Goal: Information Seeking & Learning: Learn about a topic

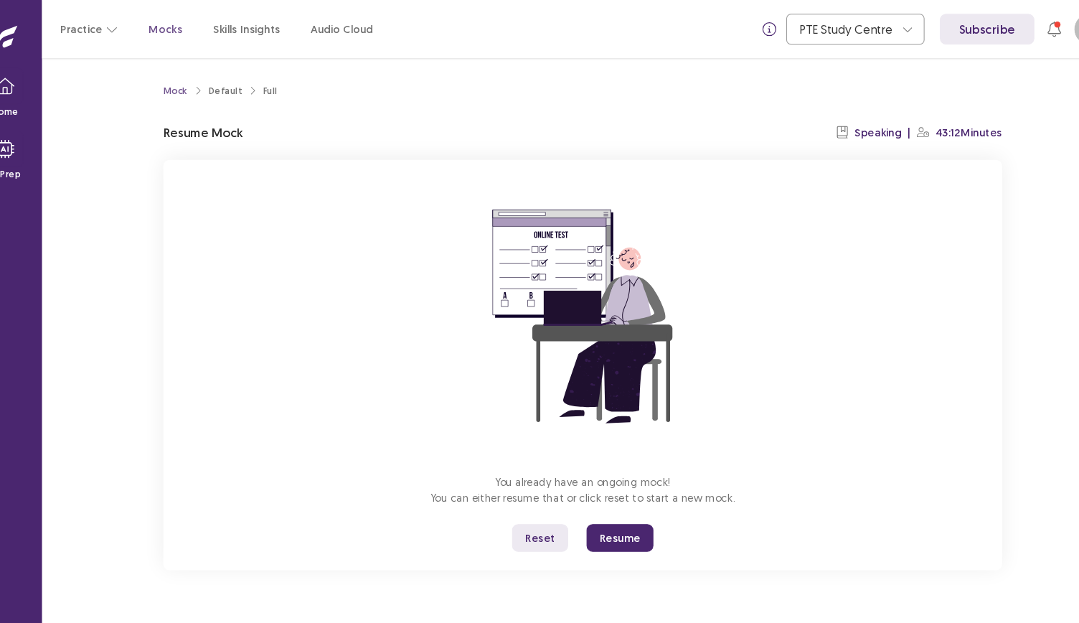
click at [598, 501] on button "Resume" at bounding box center [608, 502] width 62 height 26
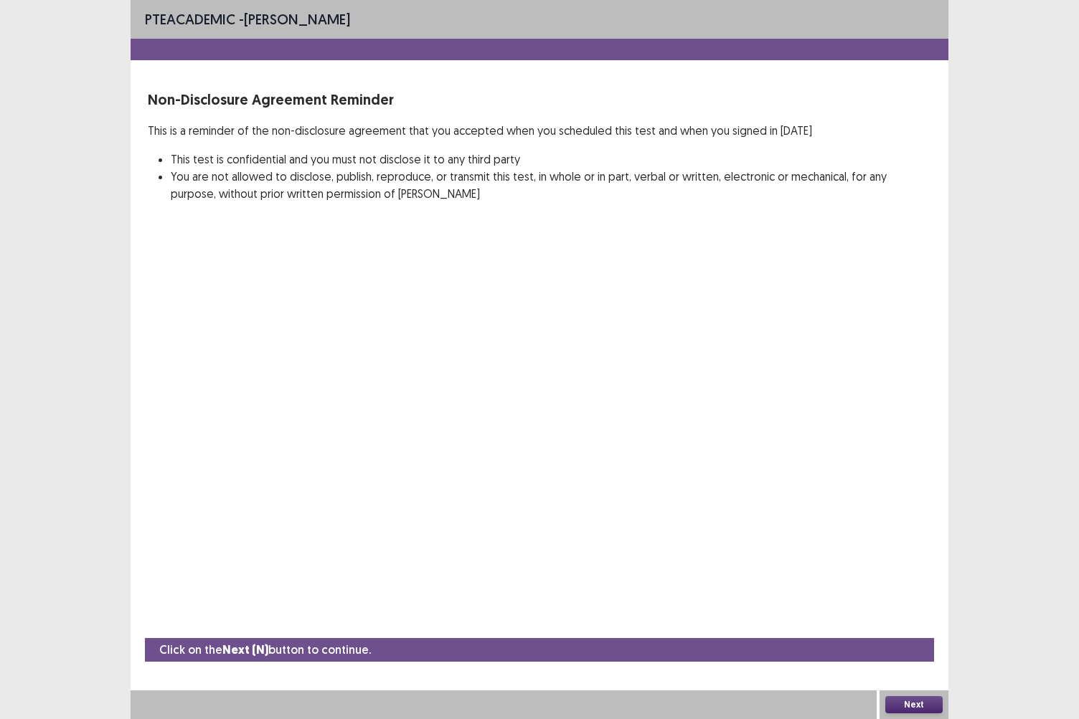
click at [894, 622] on button "Next" at bounding box center [913, 704] width 57 height 17
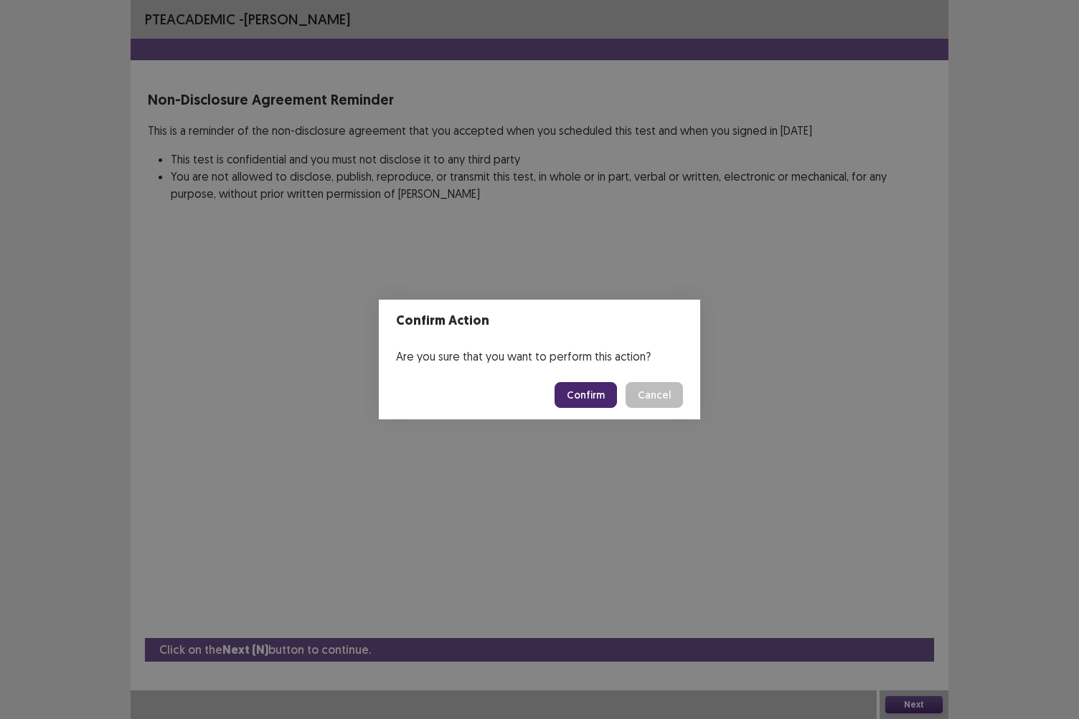
click at [588, 392] on button "Confirm" at bounding box center [585, 395] width 62 height 26
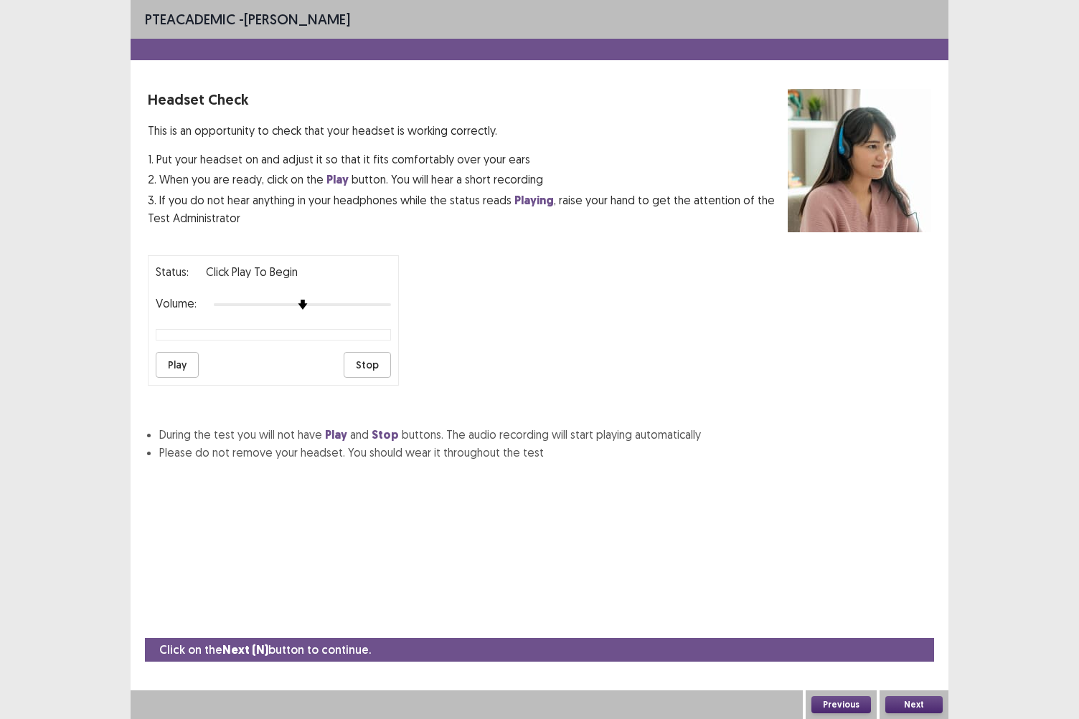
click at [930, 622] on button "Next" at bounding box center [913, 704] width 57 height 17
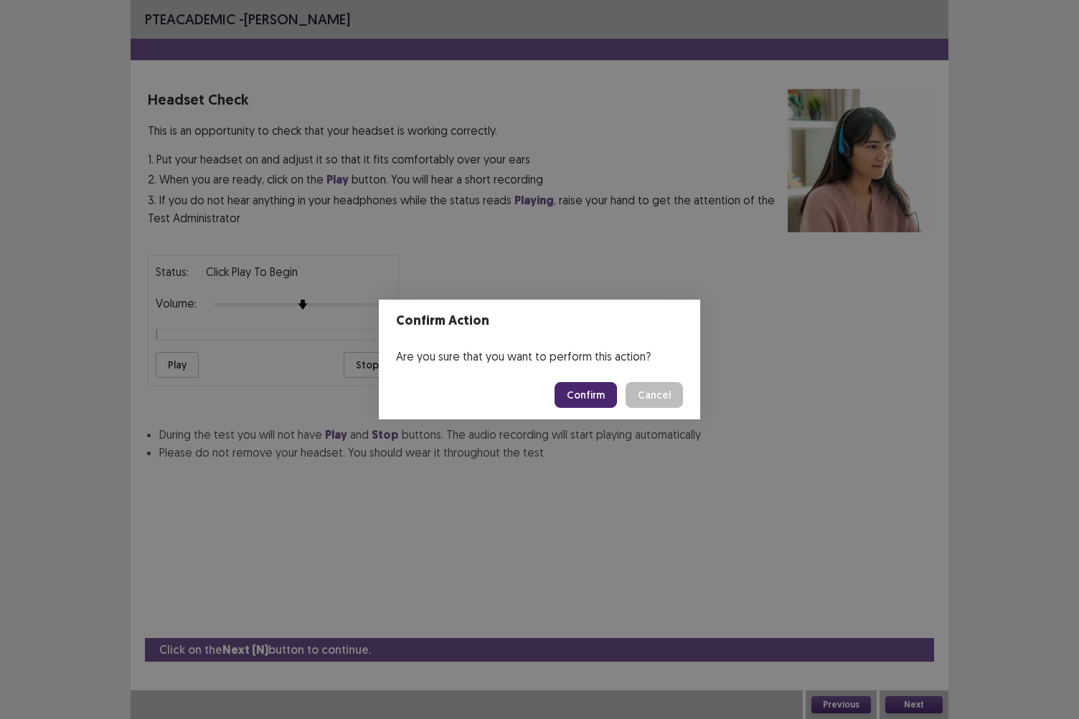
click at [600, 394] on button "Confirm" at bounding box center [585, 395] width 62 height 26
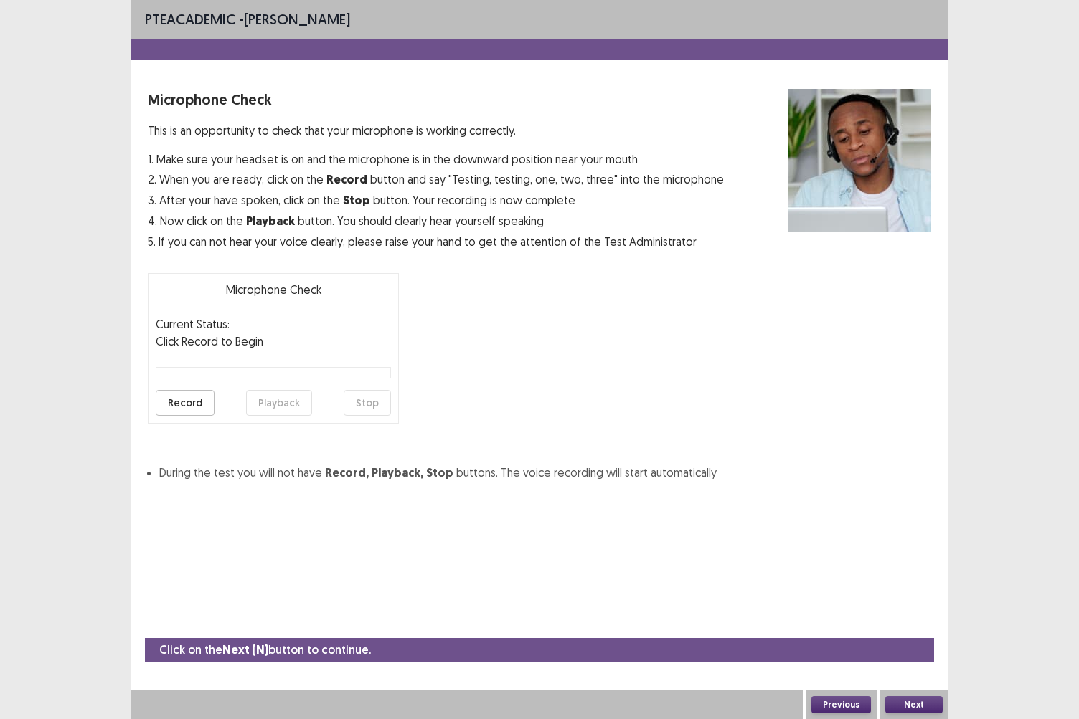
click at [908, 622] on button "Next" at bounding box center [913, 704] width 57 height 17
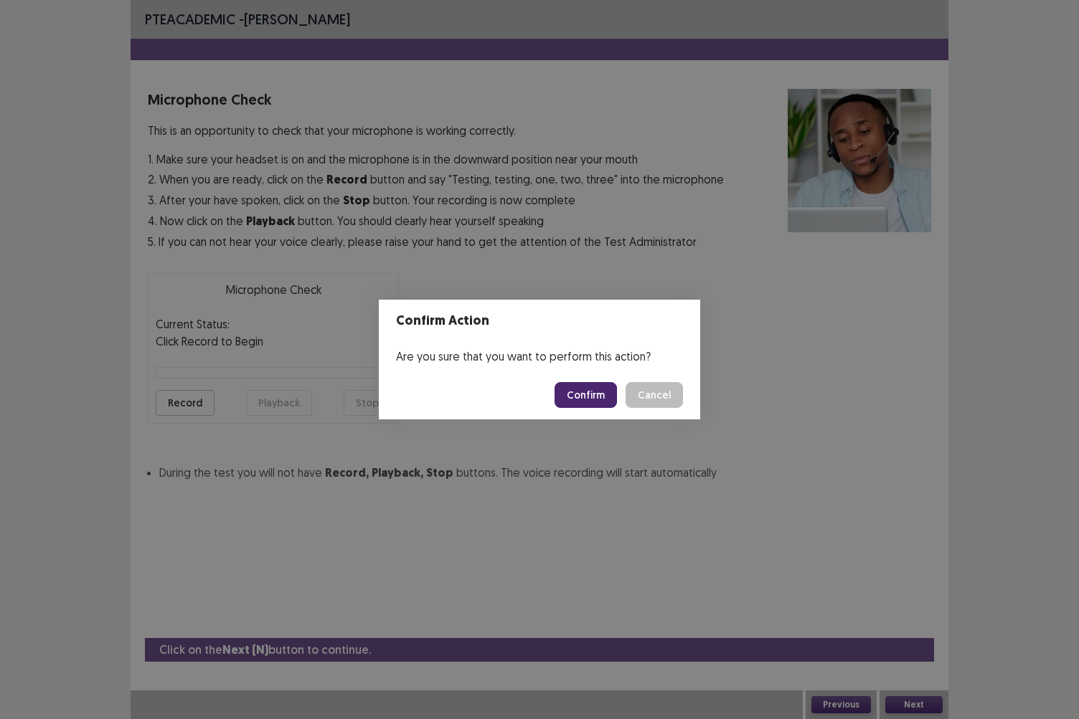
click at [598, 405] on button "Confirm" at bounding box center [585, 395] width 62 height 26
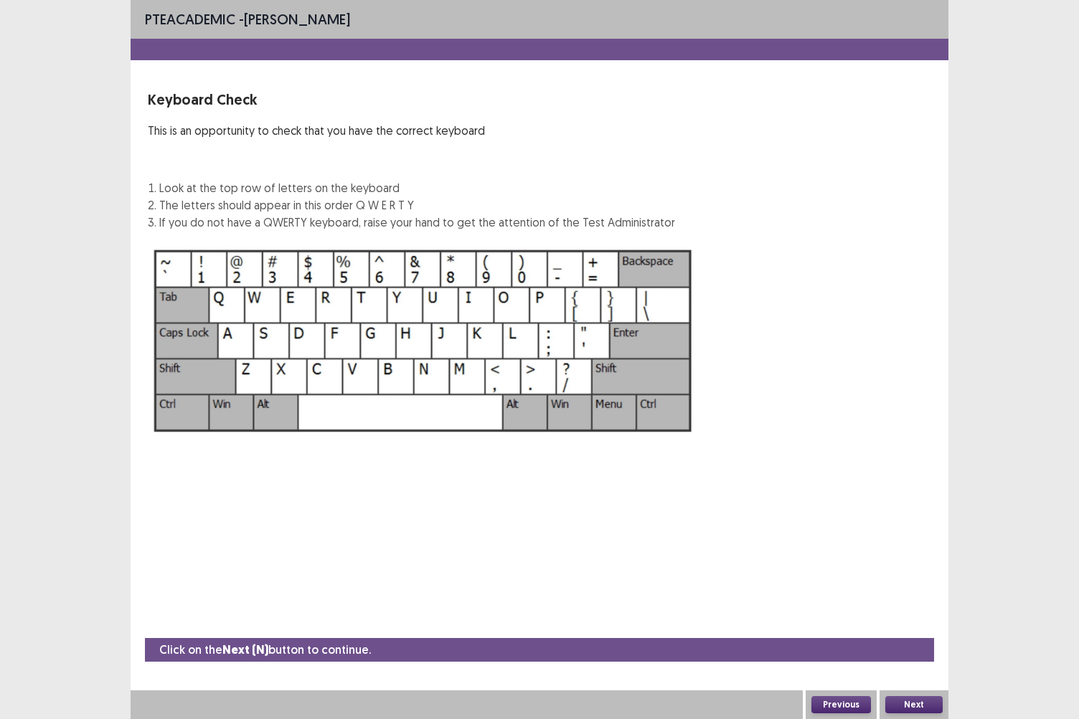
click at [908, 622] on button "Next" at bounding box center [913, 704] width 57 height 17
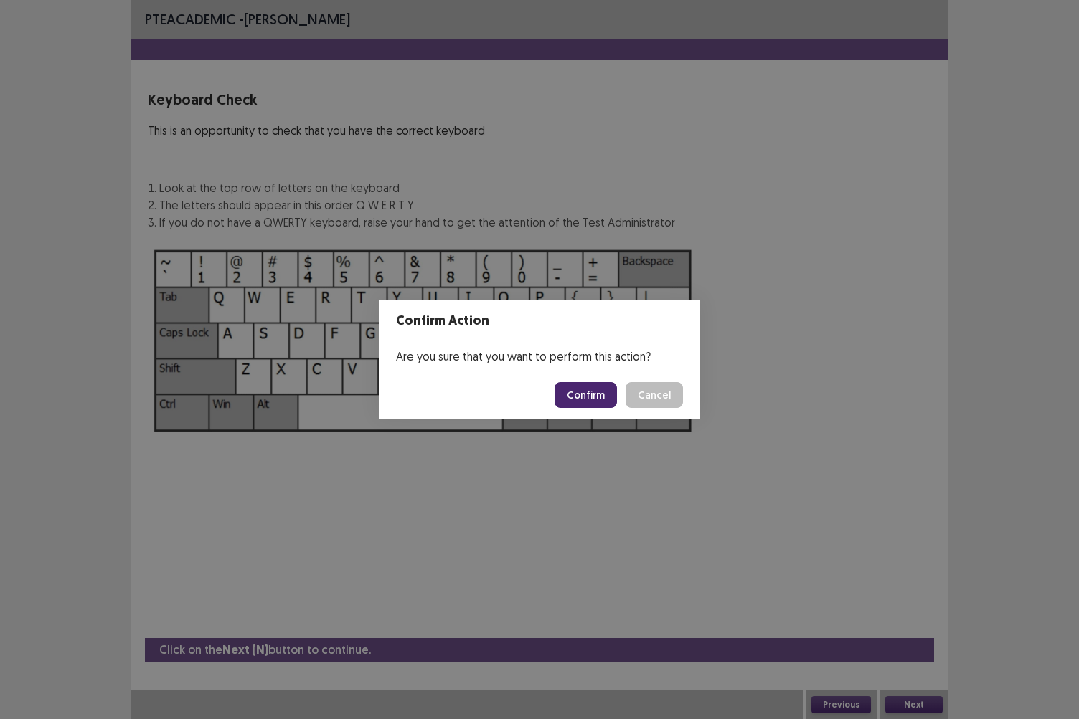
click at [590, 396] on button "Confirm" at bounding box center [585, 395] width 62 height 26
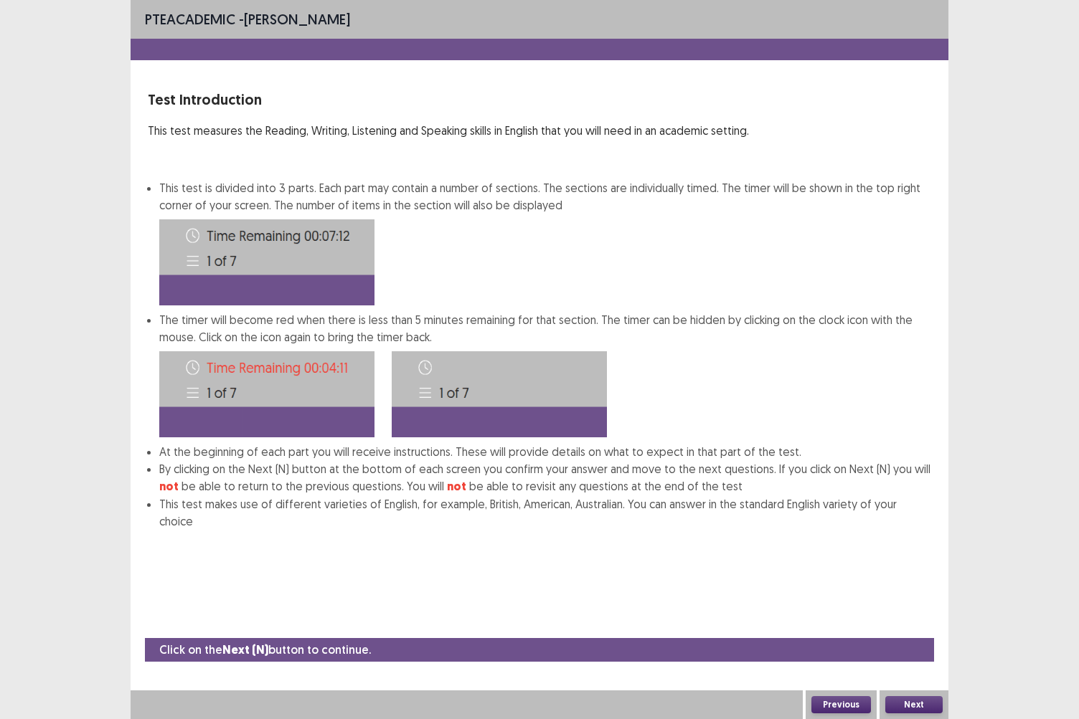
click at [909, 622] on button "Next" at bounding box center [913, 704] width 57 height 17
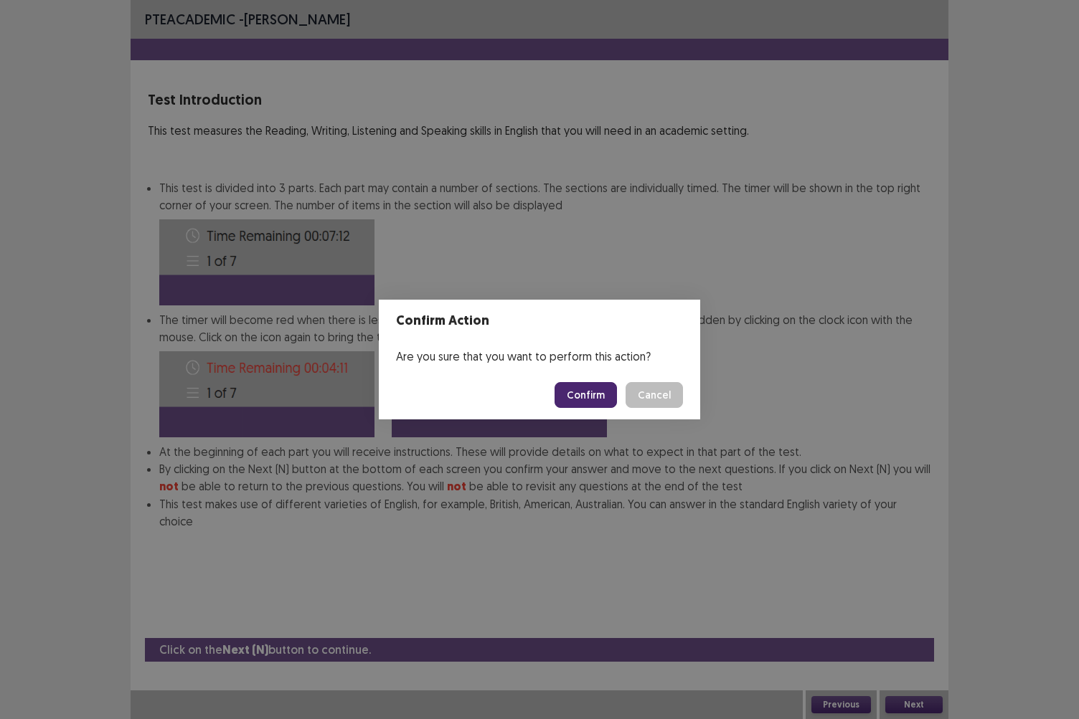
click at [590, 397] on button "Confirm" at bounding box center [585, 395] width 62 height 26
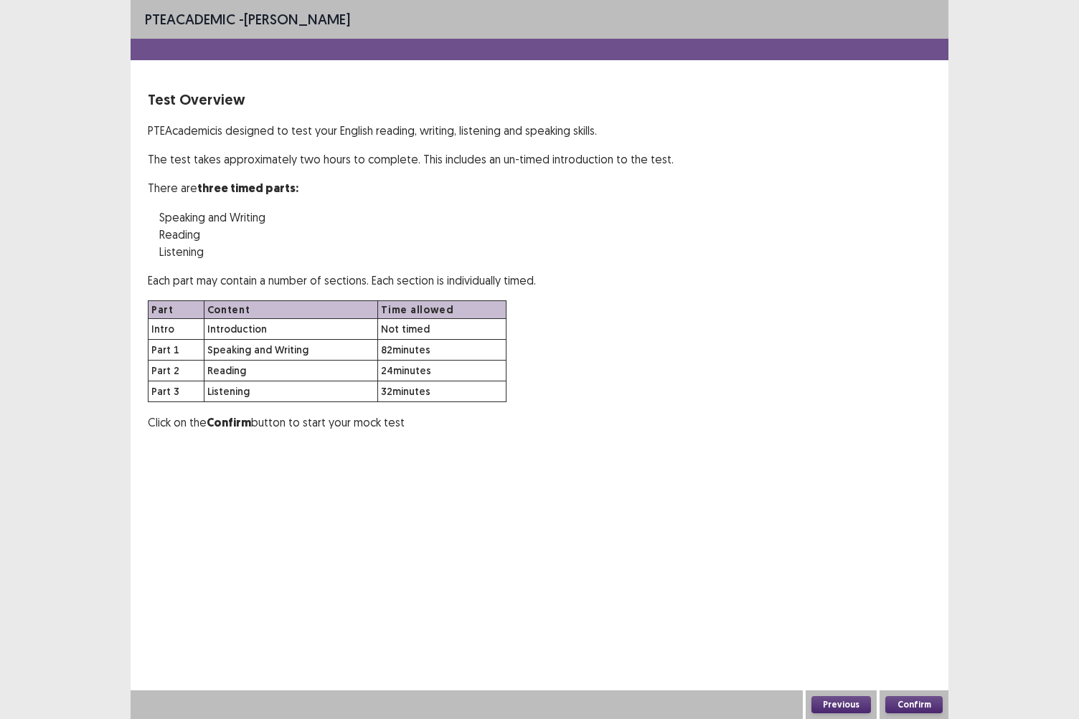
click at [906, 622] on button "Confirm" at bounding box center [913, 704] width 57 height 17
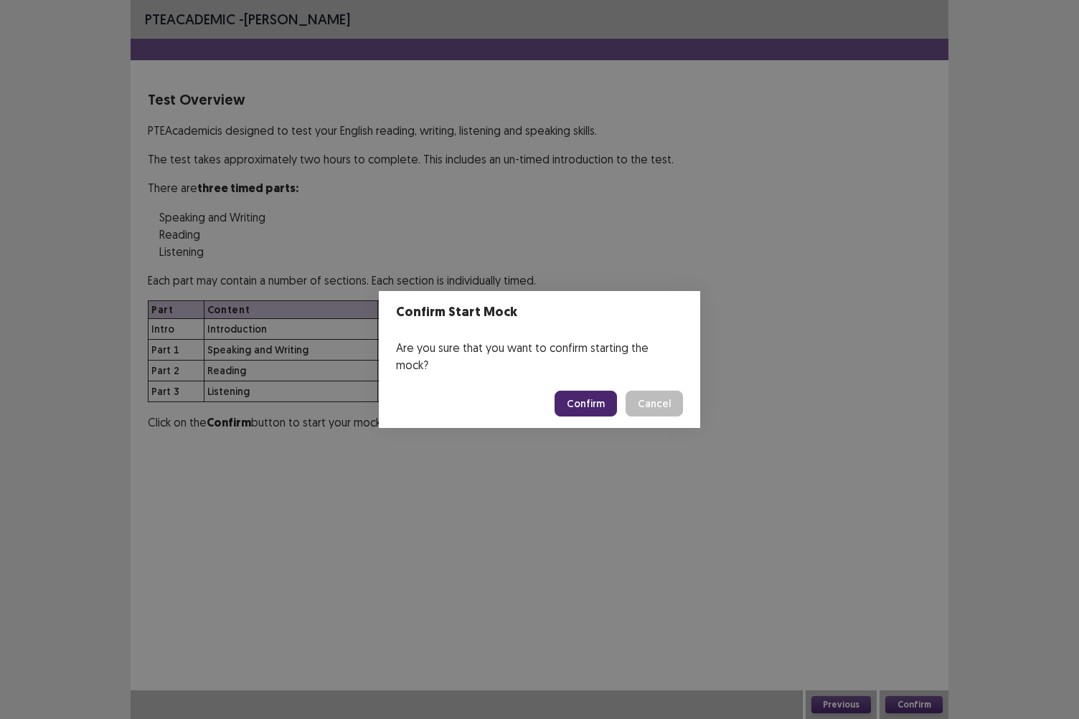
click at [600, 400] on button "Confirm" at bounding box center [585, 404] width 62 height 26
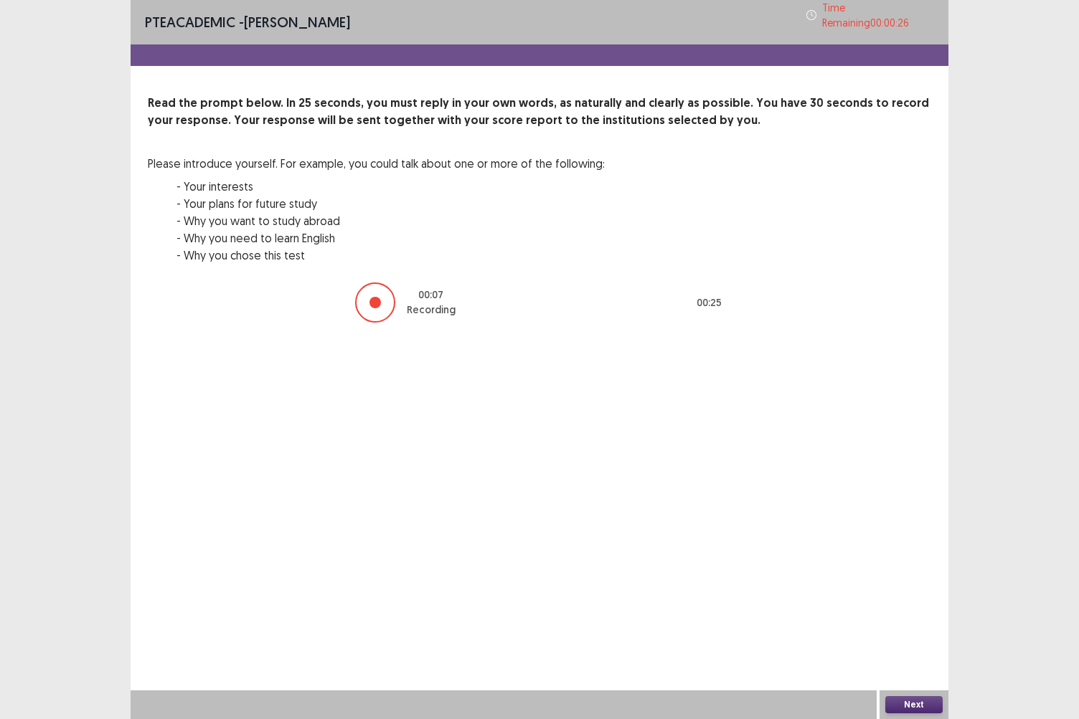
click at [899, 622] on button "Next" at bounding box center [913, 704] width 57 height 17
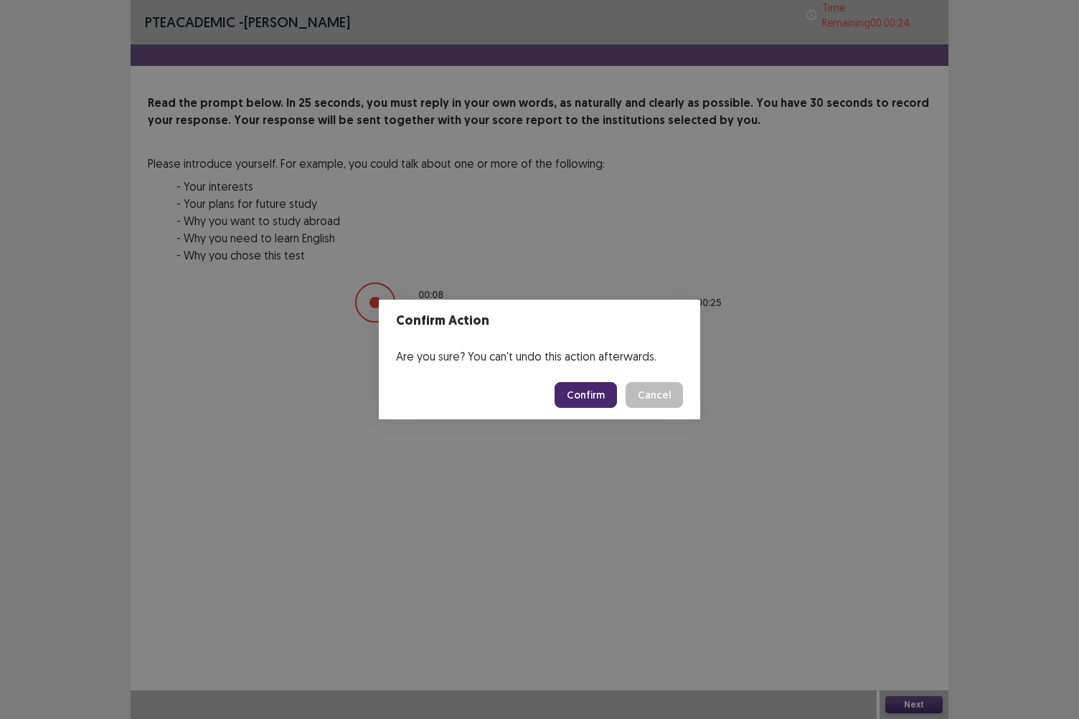
click at [605, 402] on button "Confirm" at bounding box center [585, 395] width 62 height 26
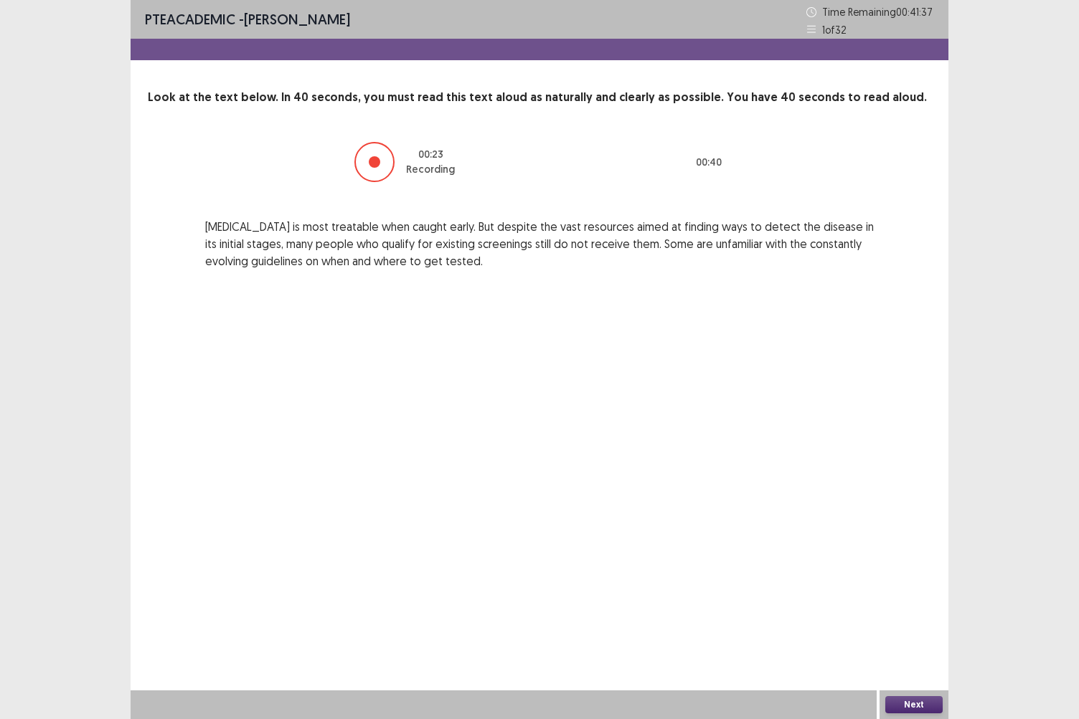
click at [898, 622] on button "Next" at bounding box center [913, 704] width 57 height 17
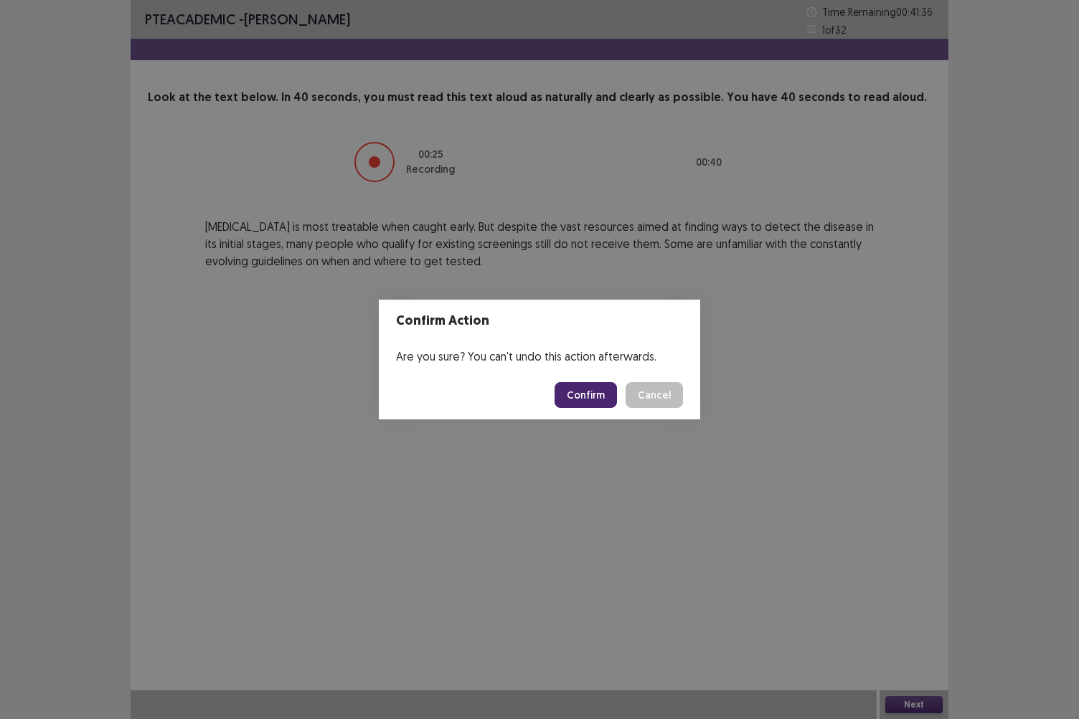
click at [590, 396] on button "Confirm" at bounding box center [585, 395] width 62 height 26
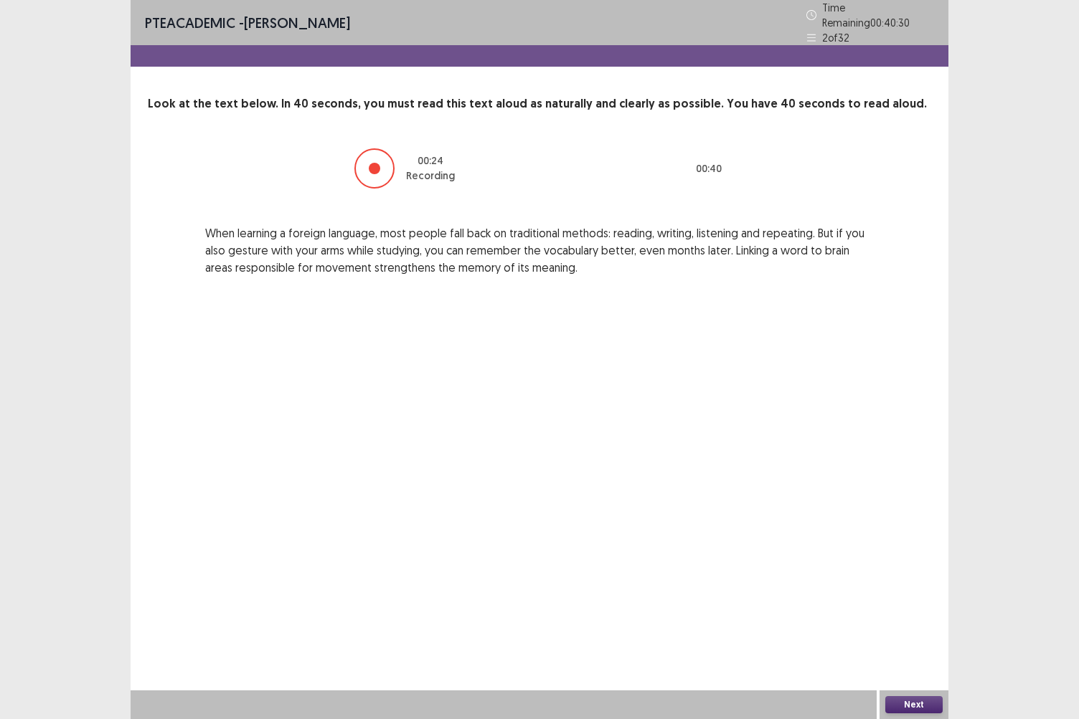
click at [910, 622] on button "Next" at bounding box center [913, 704] width 57 height 17
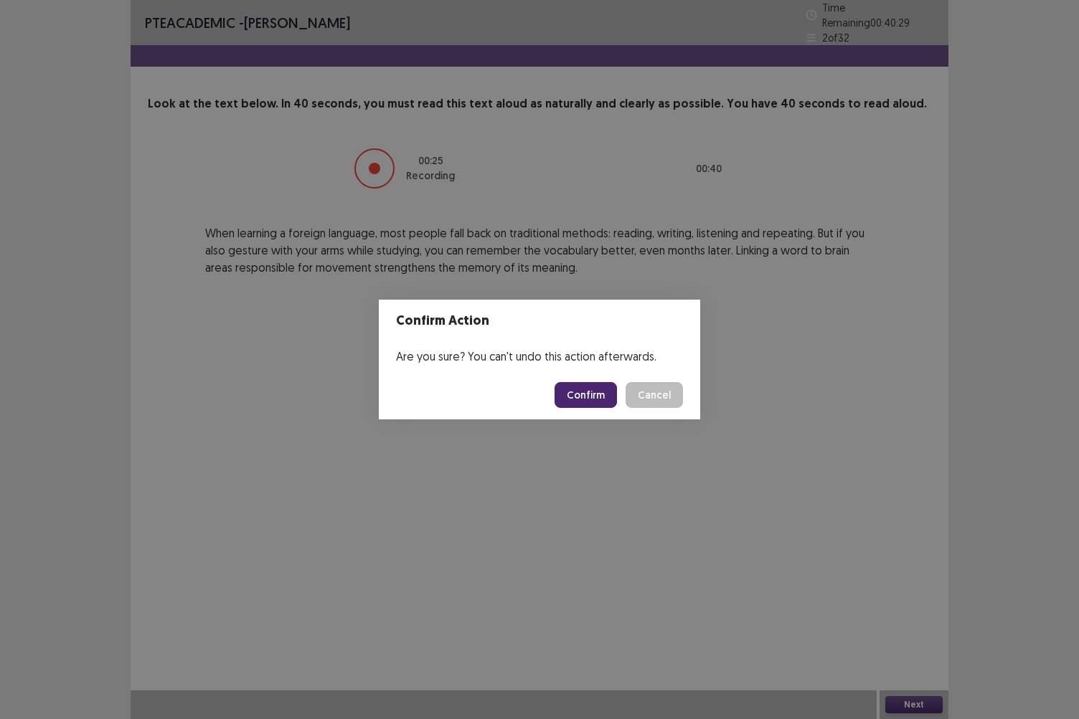
click at [588, 389] on button "Confirm" at bounding box center [585, 395] width 62 height 26
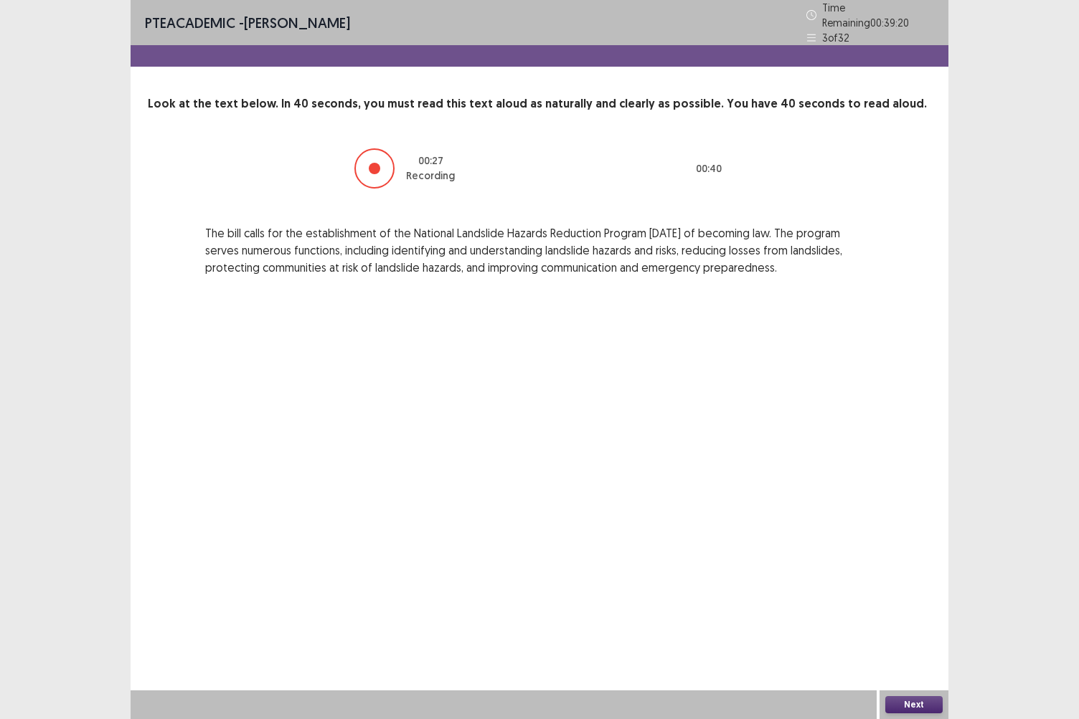
click at [898, 622] on button "Next" at bounding box center [913, 704] width 57 height 17
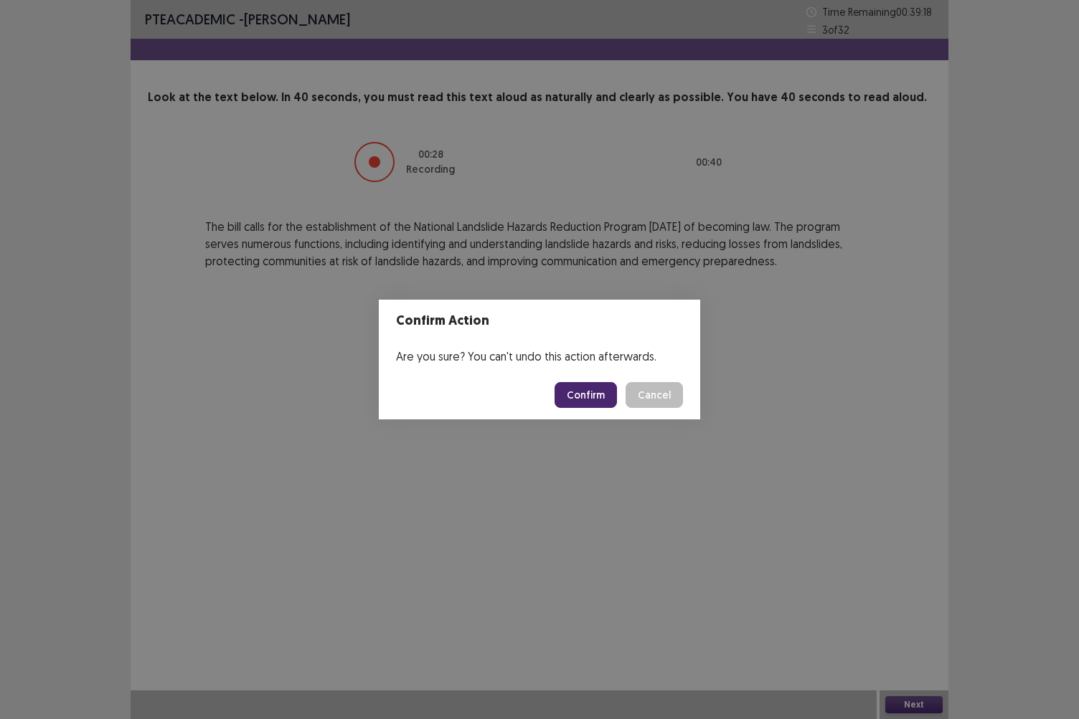
click at [598, 394] on button "Confirm" at bounding box center [585, 395] width 62 height 26
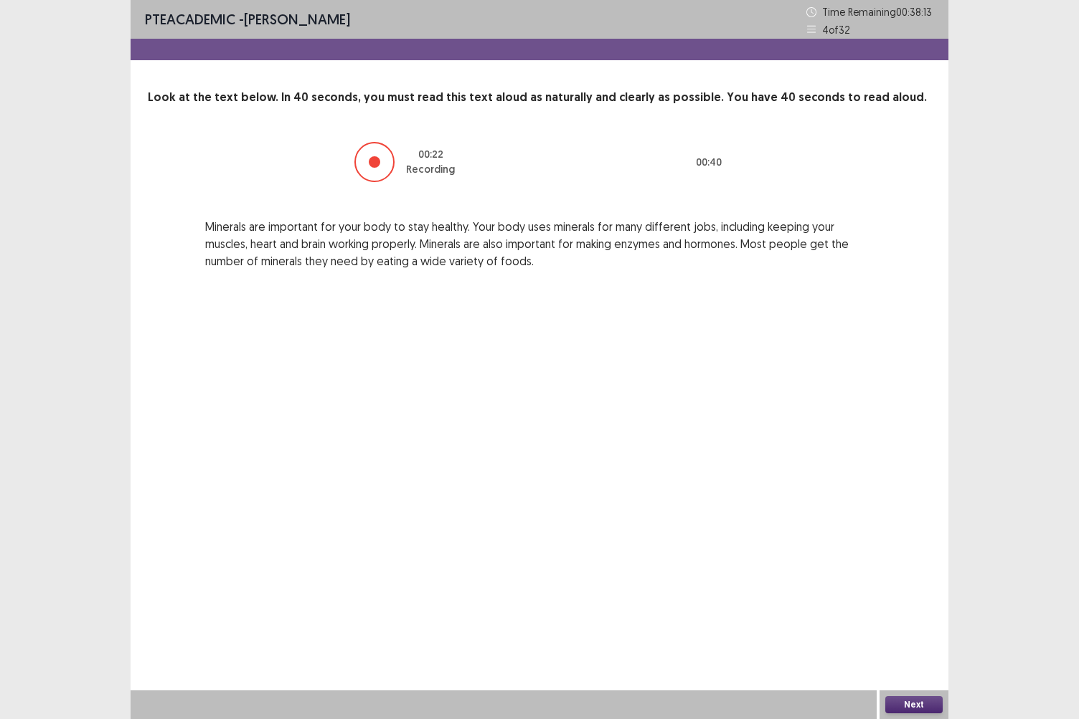
click at [899, 622] on button "Next" at bounding box center [913, 704] width 57 height 17
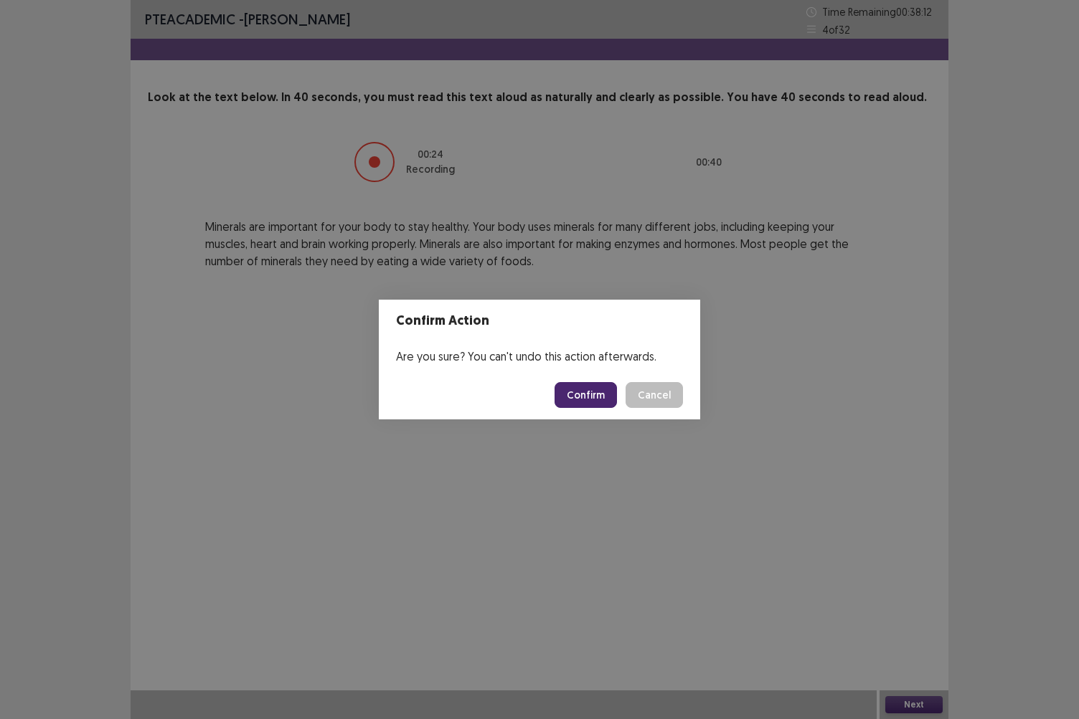
click at [590, 393] on button "Confirm" at bounding box center [585, 395] width 62 height 26
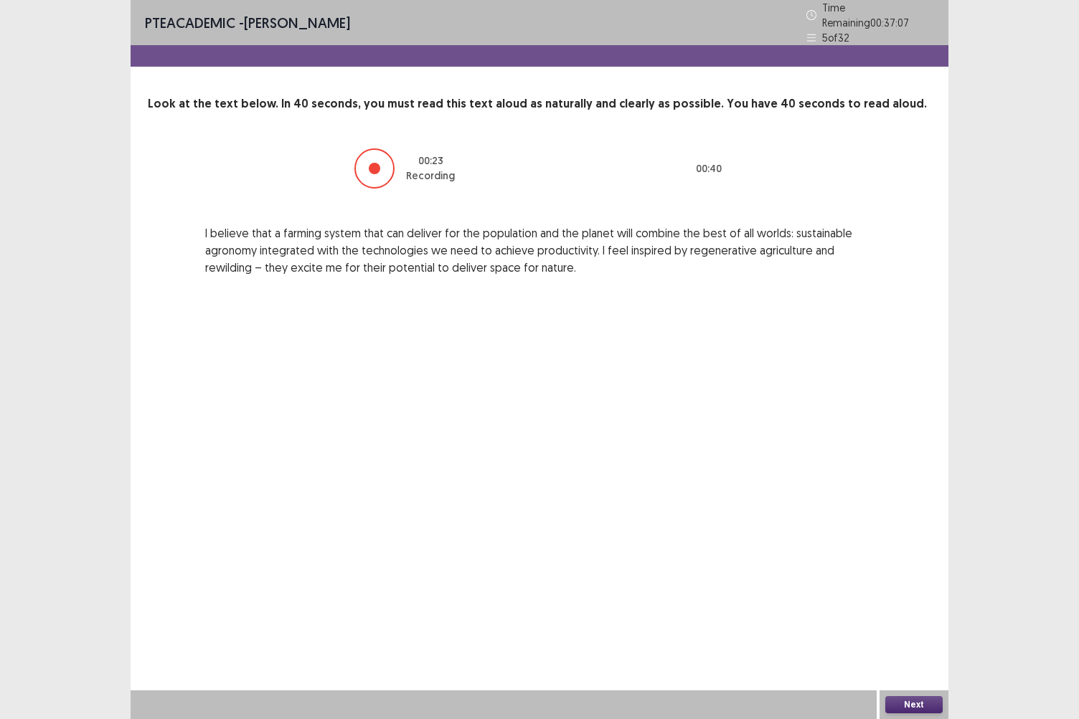
click at [915, 622] on button "Next" at bounding box center [913, 704] width 57 height 17
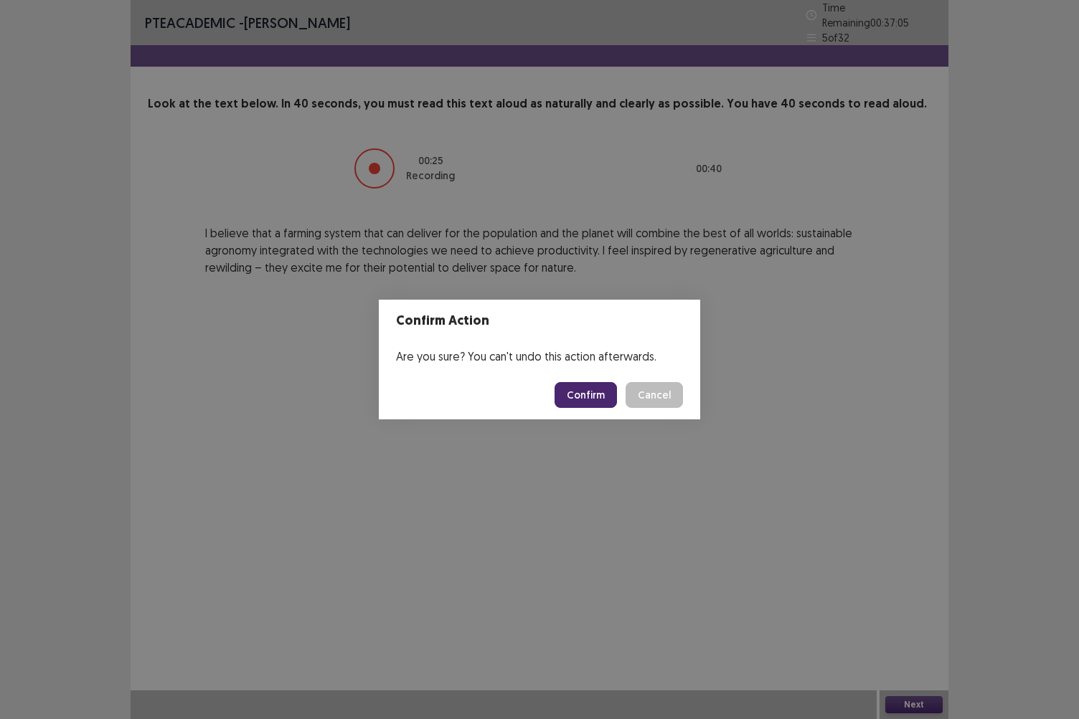
click at [588, 399] on button "Confirm" at bounding box center [585, 395] width 62 height 26
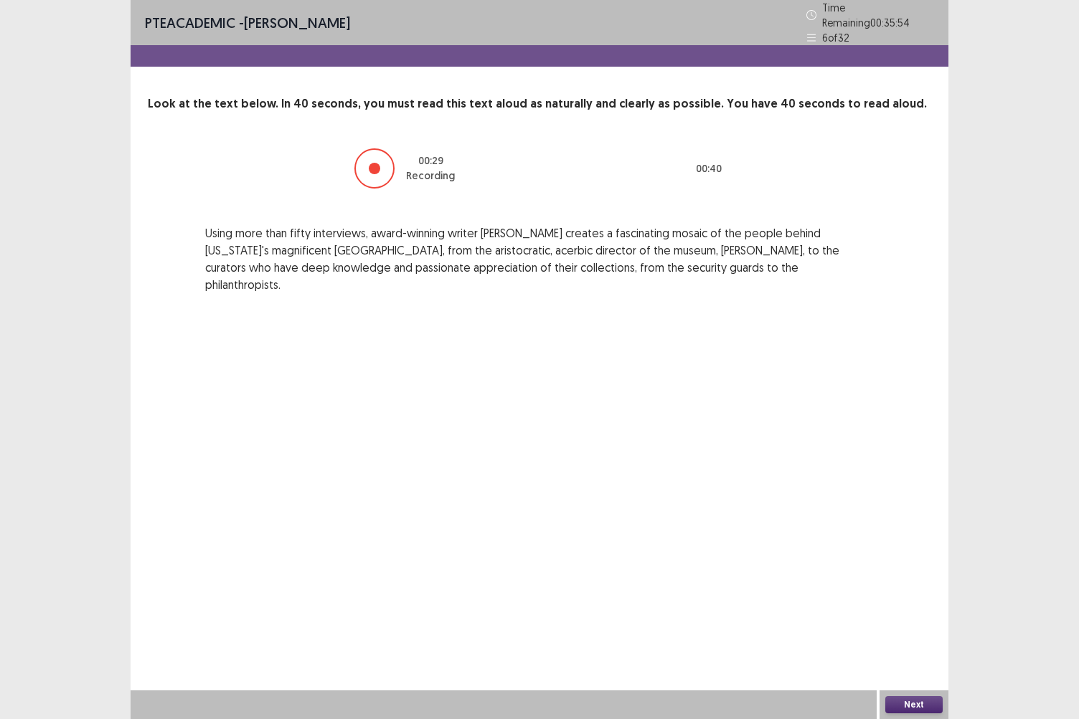
click at [912, 622] on button "Next" at bounding box center [913, 704] width 57 height 17
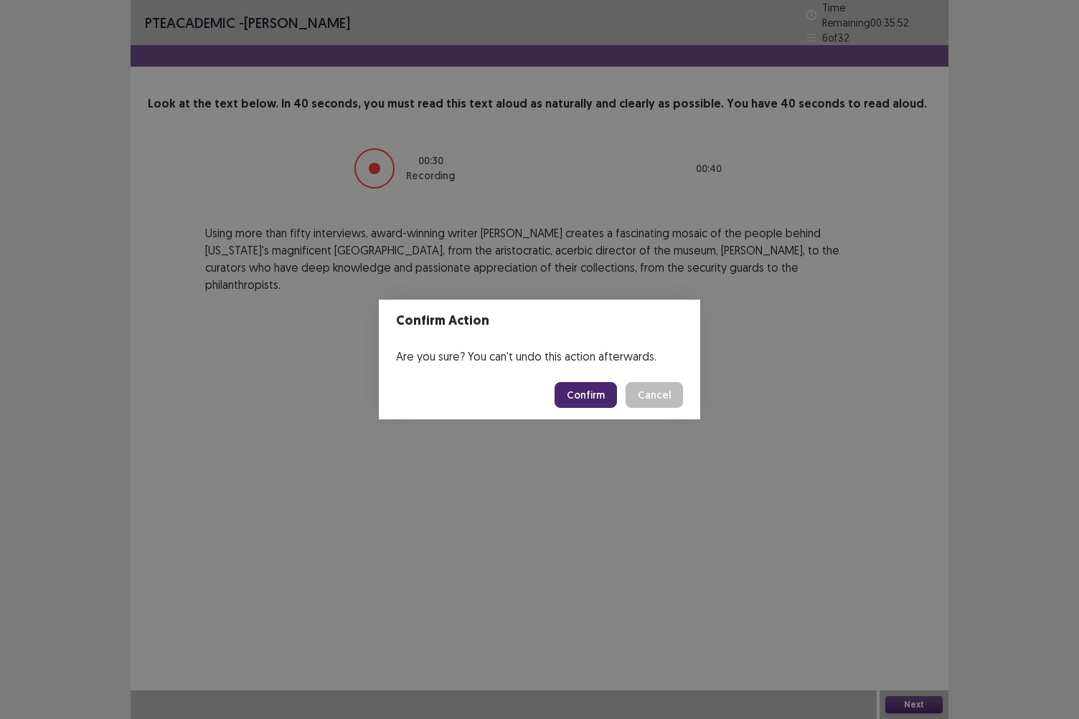
click at [594, 392] on button "Confirm" at bounding box center [585, 395] width 62 height 26
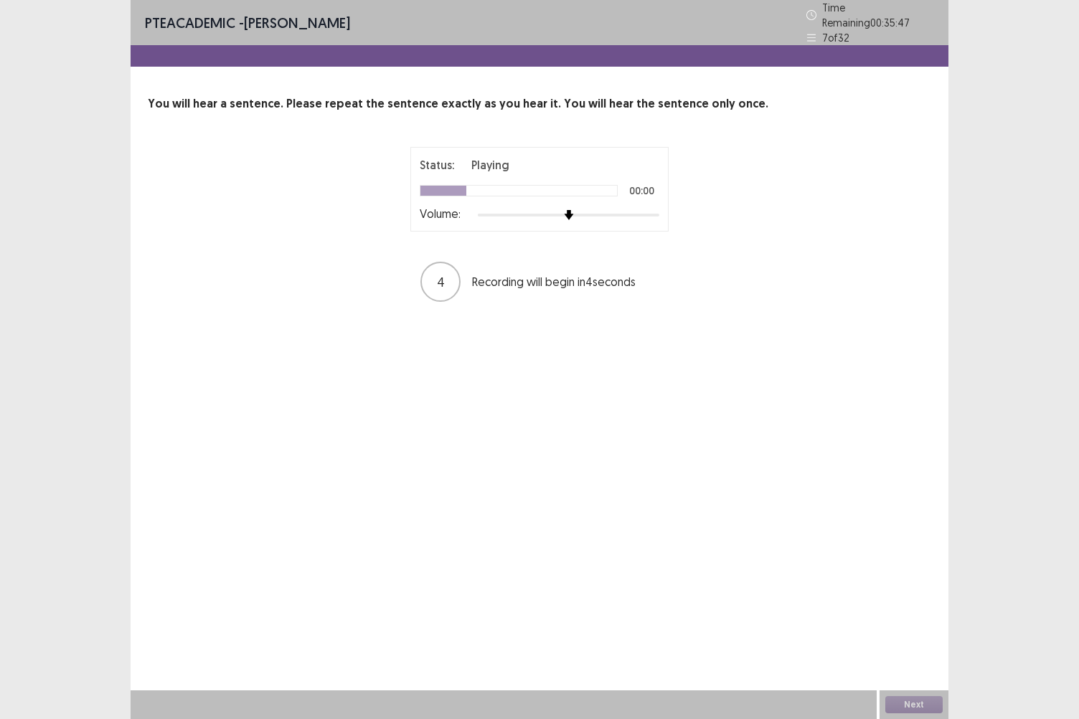
click at [603, 209] on div at bounding box center [568, 214] width 181 height 11
click at [619, 209] on div at bounding box center [568, 214] width 181 height 11
click at [641, 209] on div at bounding box center [568, 214] width 181 height 11
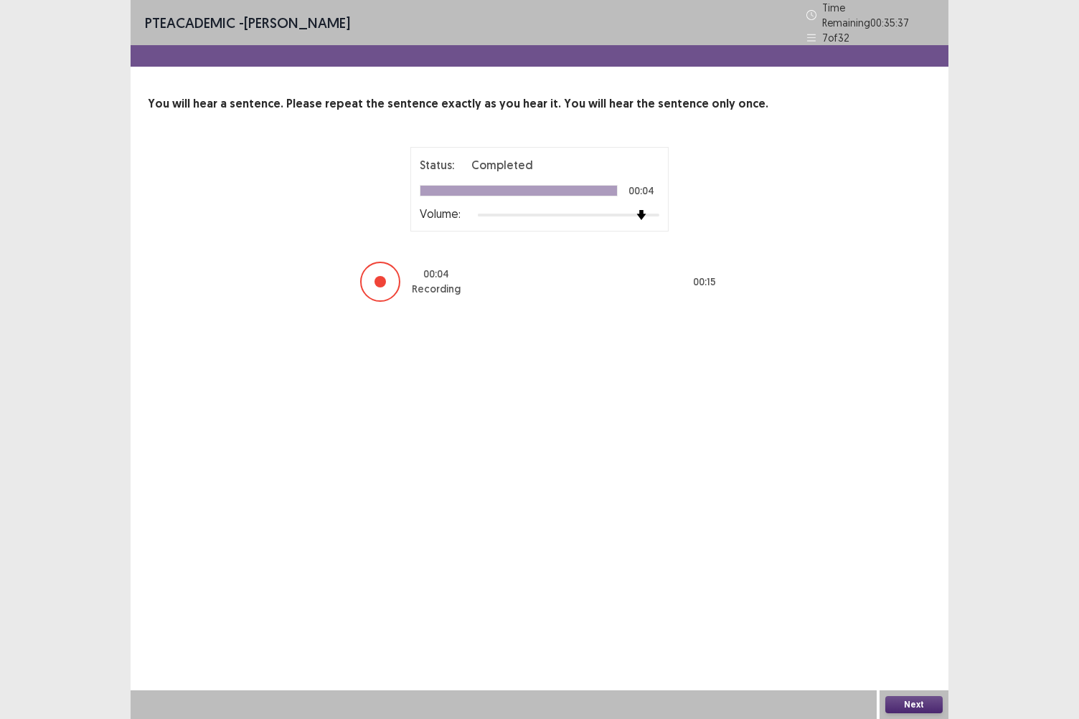
click at [915, 622] on button "Next" at bounding box center [913, 704] width 57 height 17
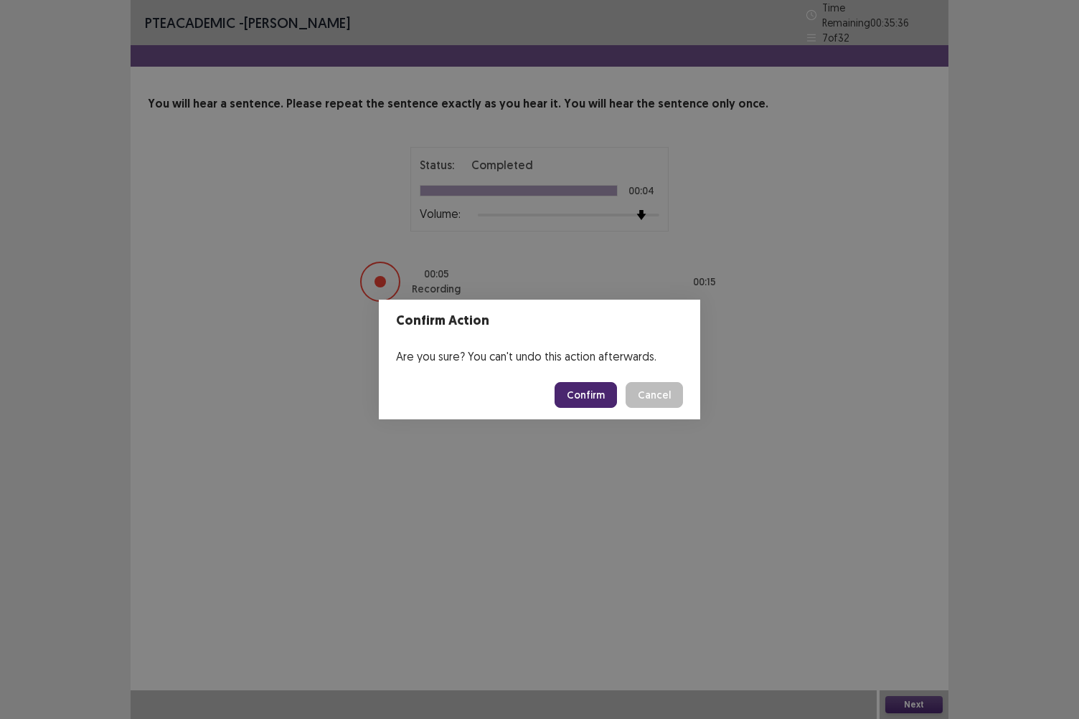
click at [605, 391] on button "Confirm" at bounding box center [585, 395] width 62 height 26
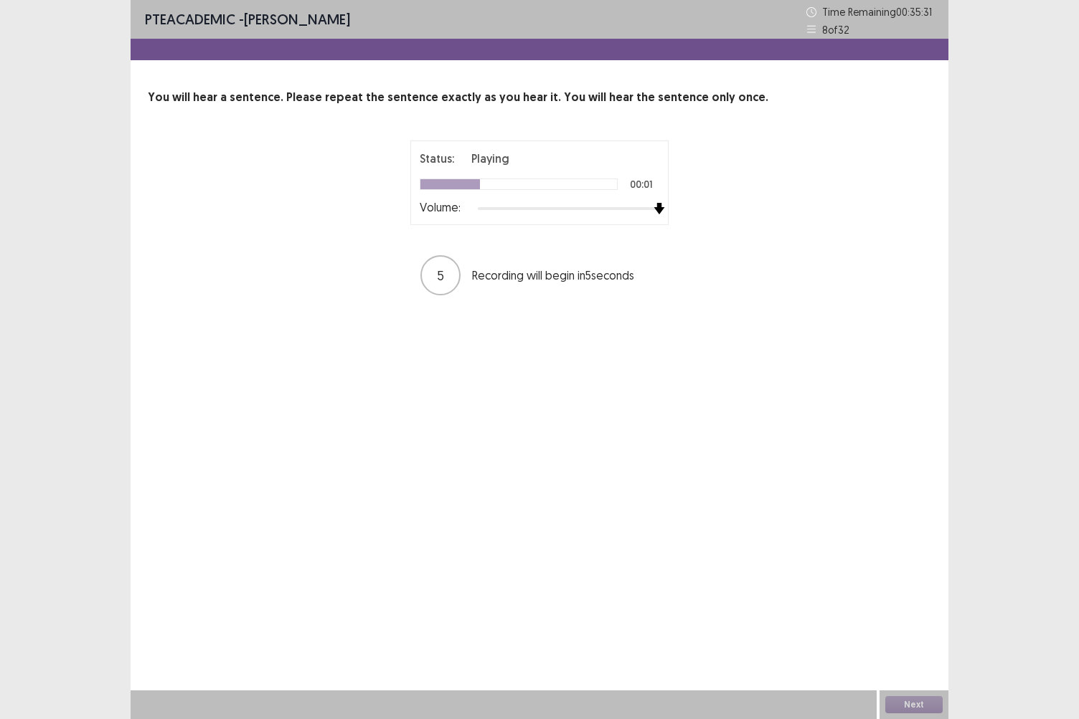
click at [651, 211] on div at bounding box center [568, 208] width 181 height 11
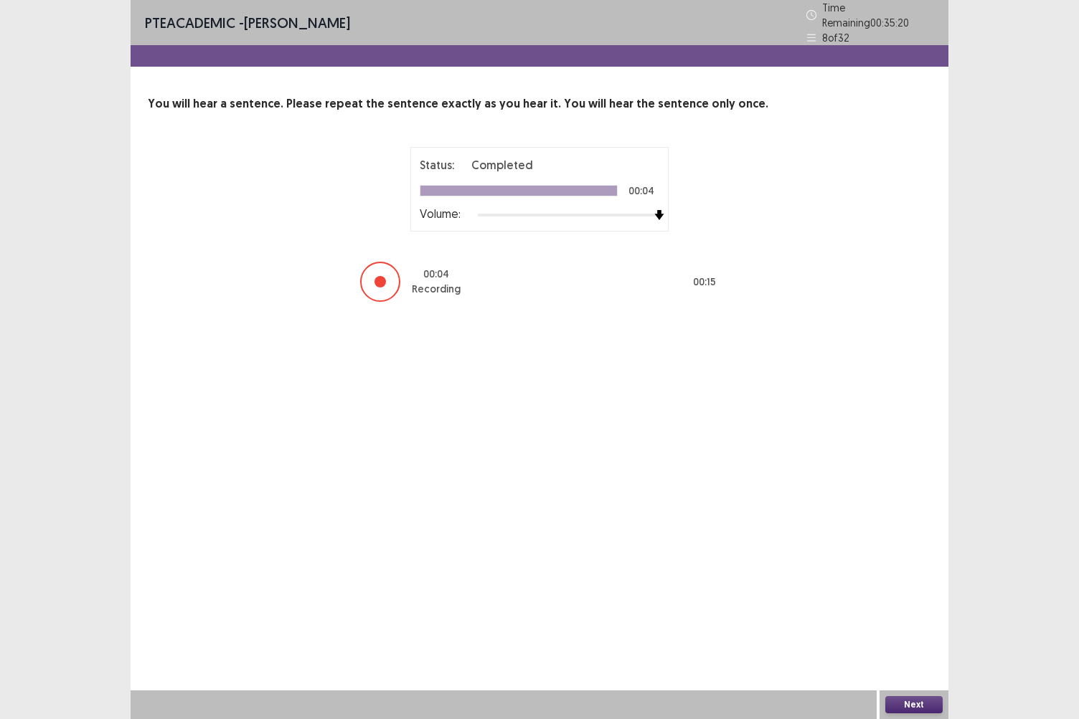
click at [904, 622] on button "Next" at bounding box center [913, 704] width 57 height 17
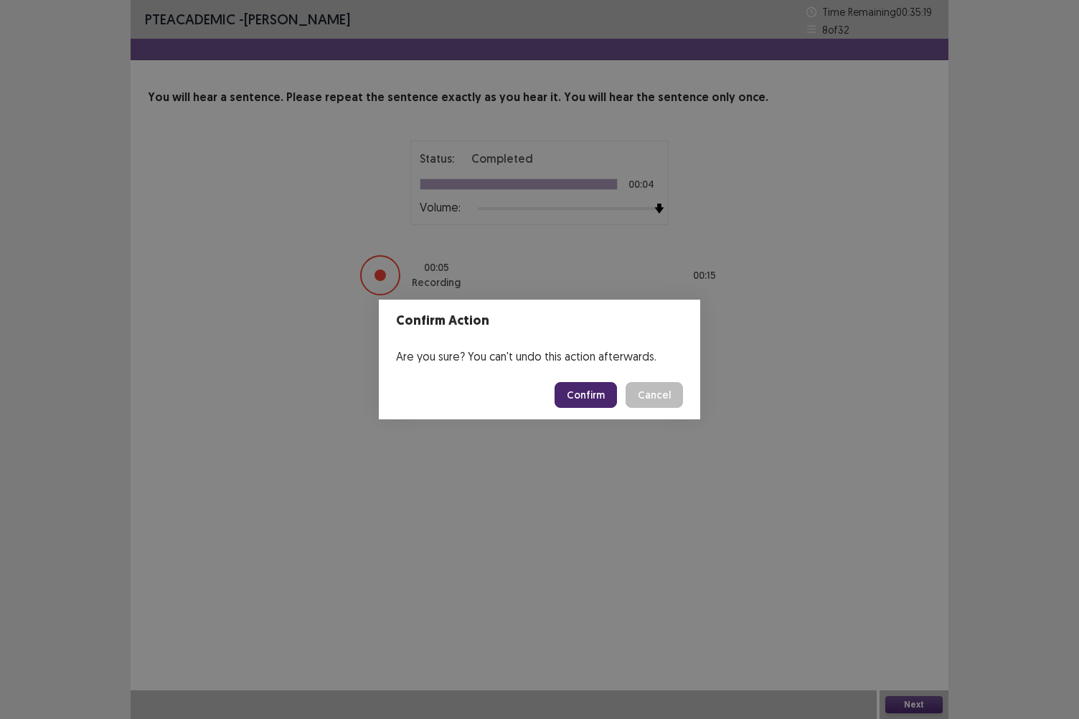
click at [593, 393] on button "Confirm" at bounding box center [585, 395] width 62 height 26
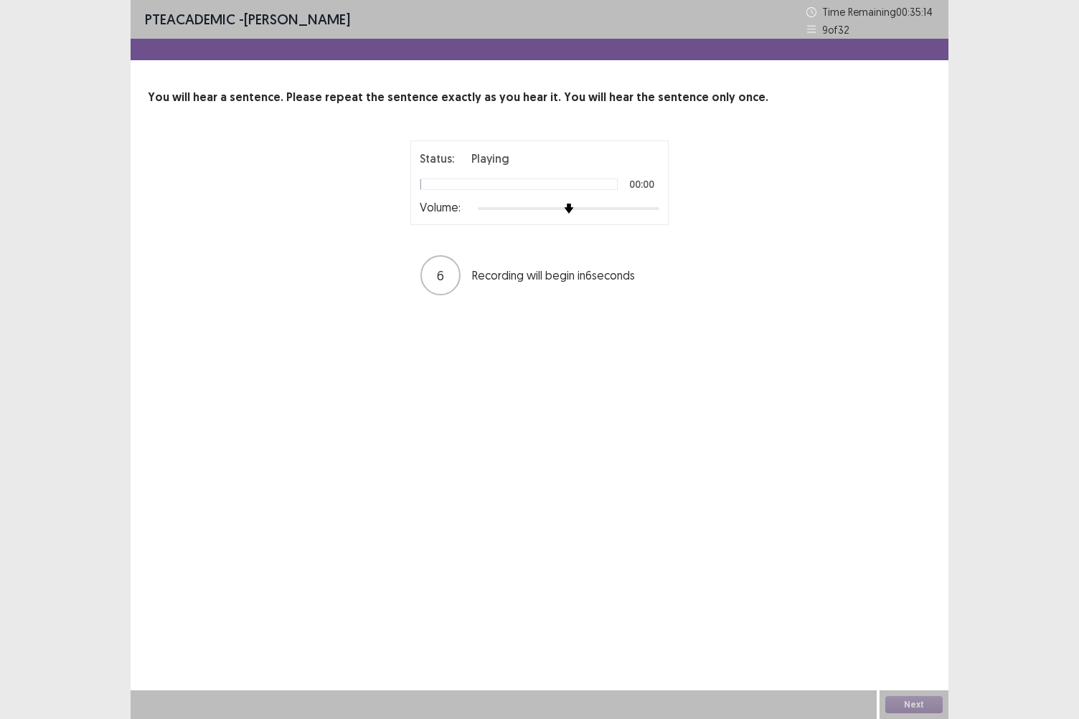
click at [651, 212] on div at bounding box center [568, 208] width 181 height 11
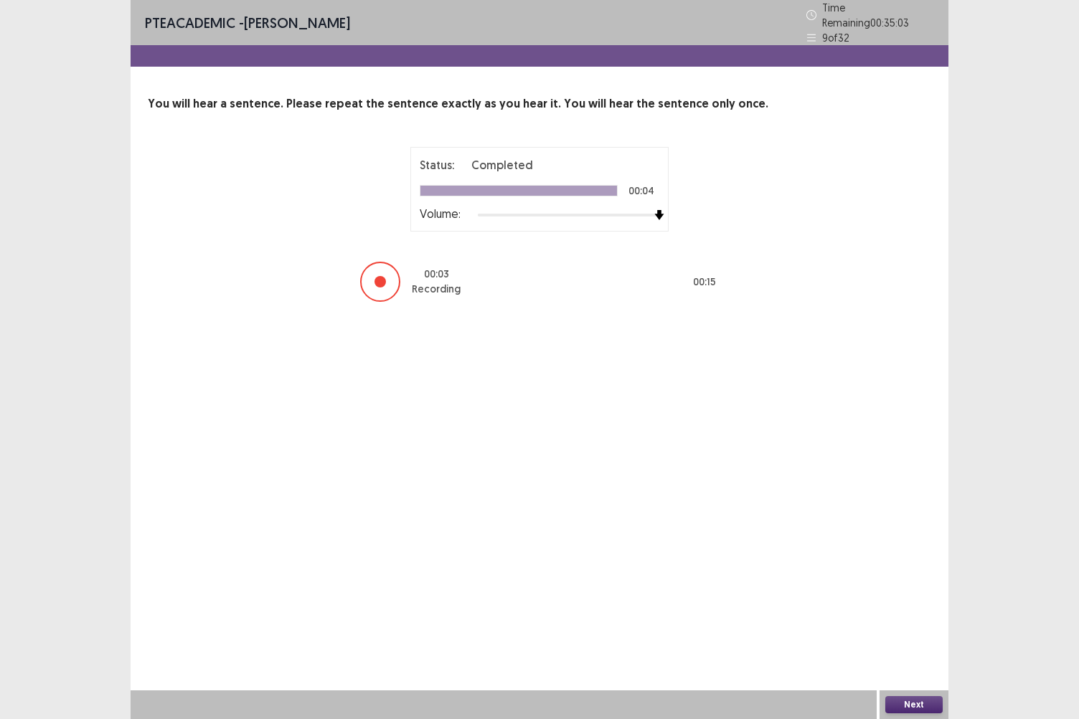
click at [895, 622] on div "Next" at bounding box center [913, 705] width 69 height 29
click at [897, 622] on button "Next" at bounding box center [913, 704] width 57 height 17
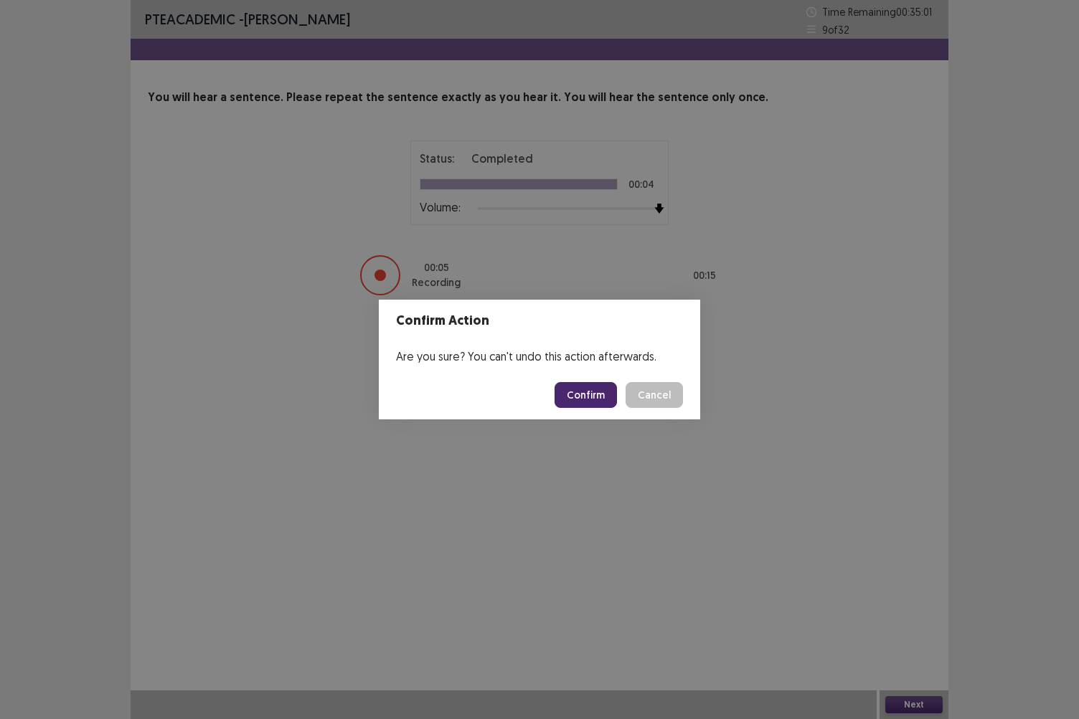
click at [586, 389] on button "Confirm" at bounding box center [585, 395] width 62 height 26
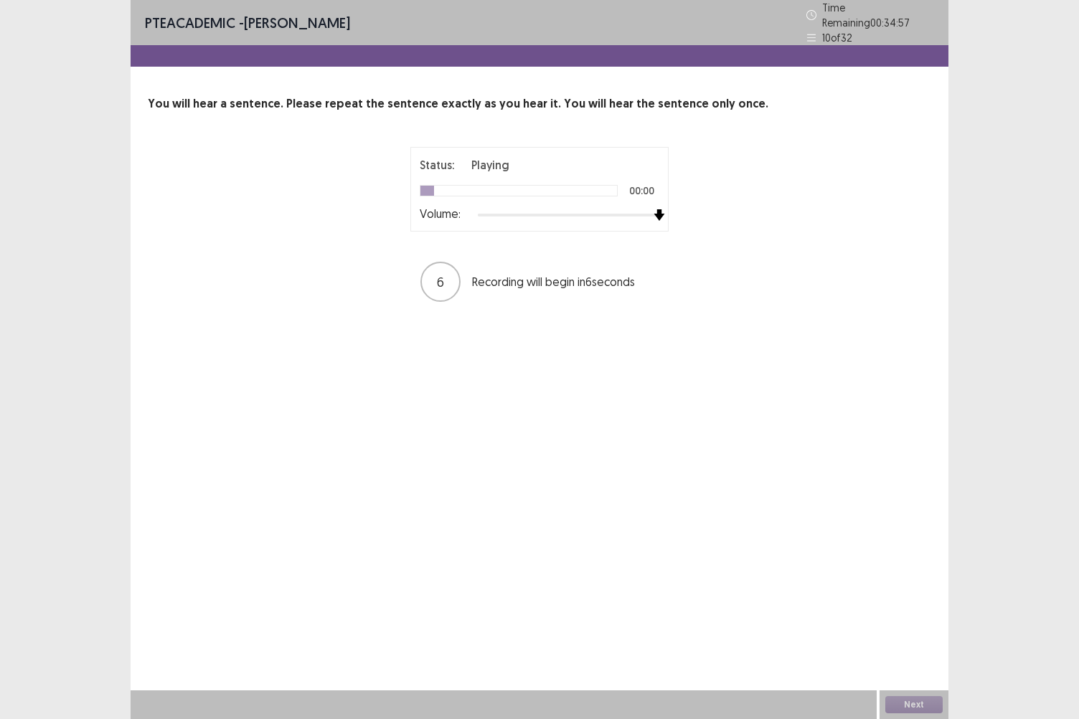
click at [651, 211] on div at bounding box center [568, 214] width 181 height 11
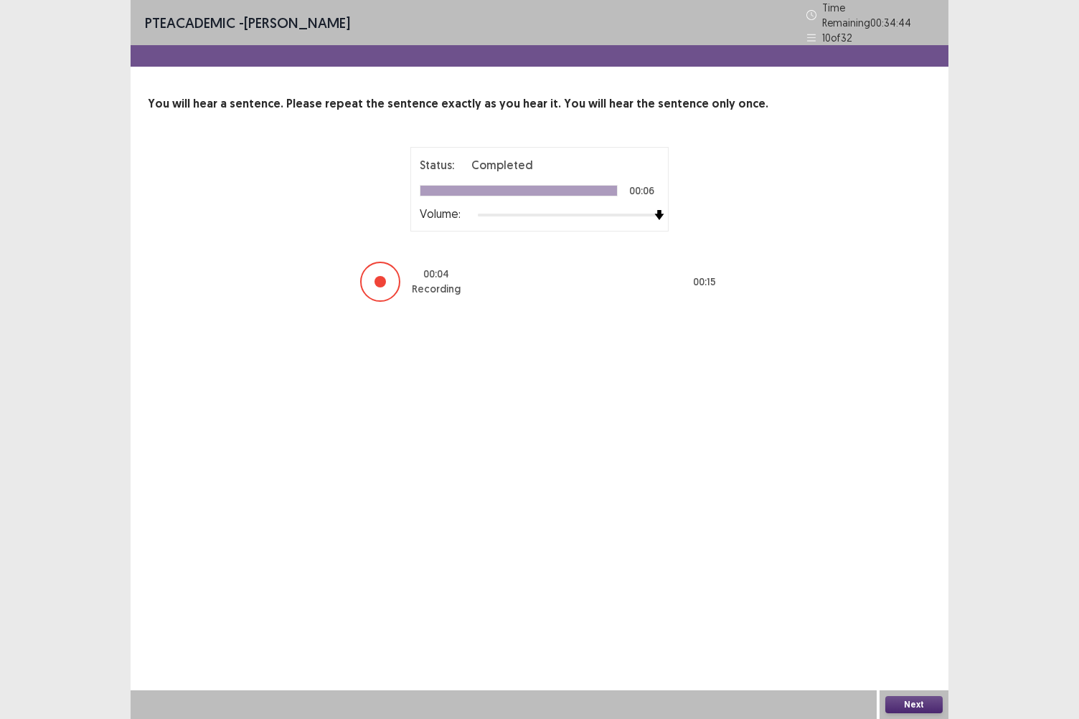
click at [899, 622] on button "Next" at bounding box center [913, 704] width 57 height 17
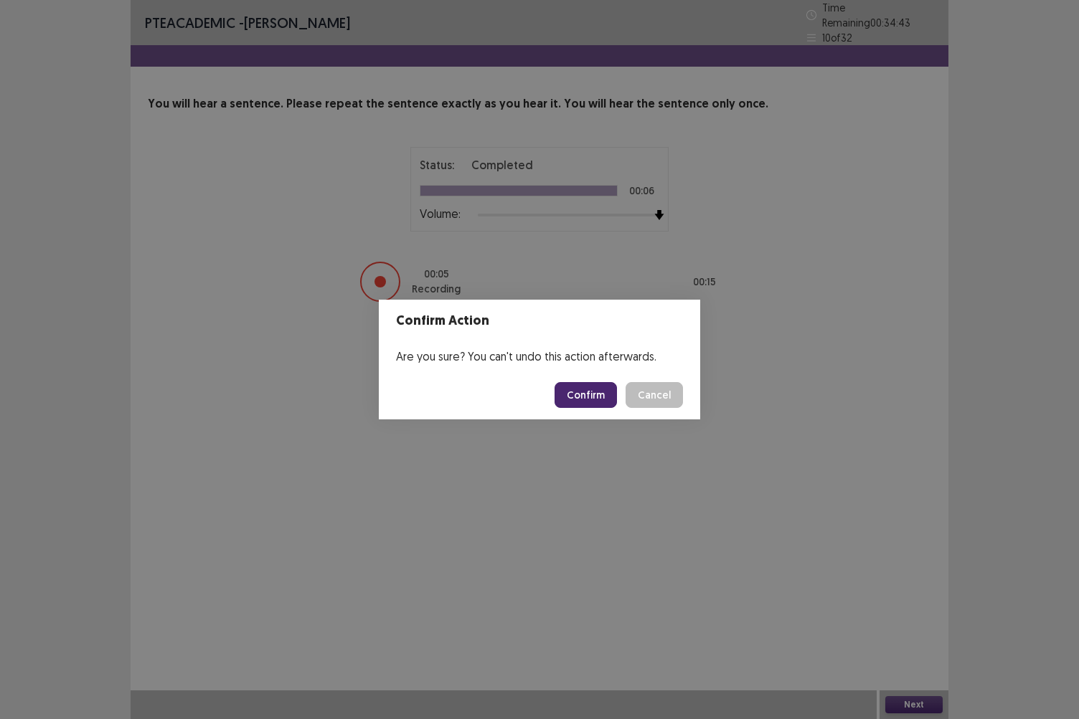
click at [599, 400] on button "Confirm" at bounding box center [585, 395] width 62 height 26
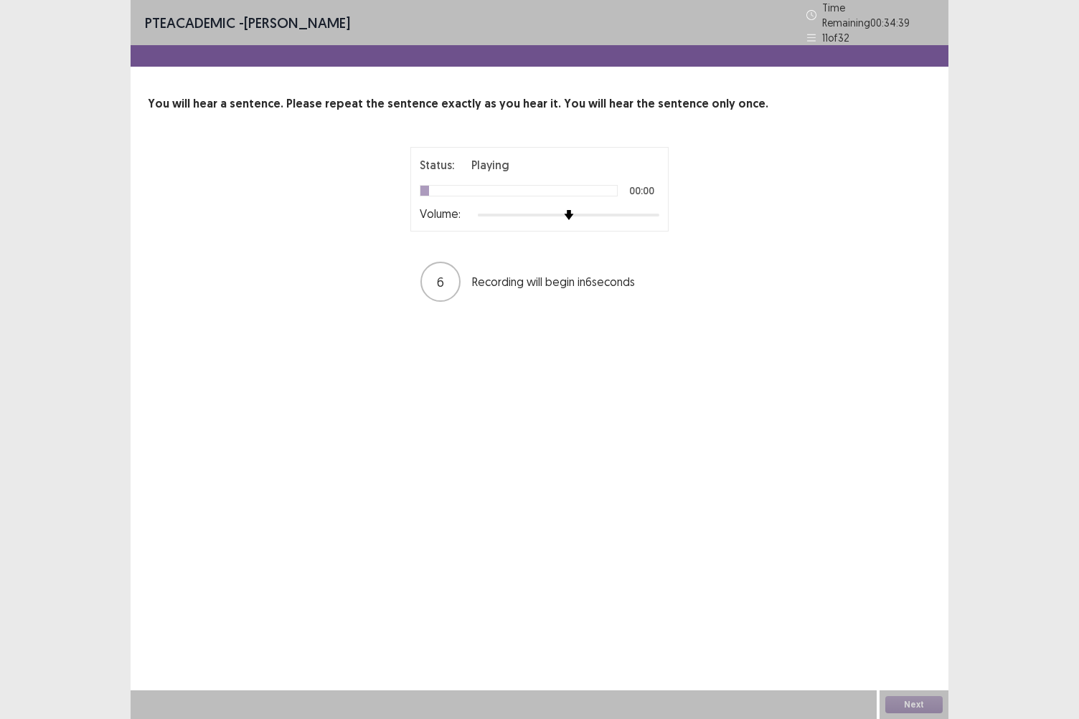
click at [653, 211] on div at bounding box center [568, 214] width 181 height 11
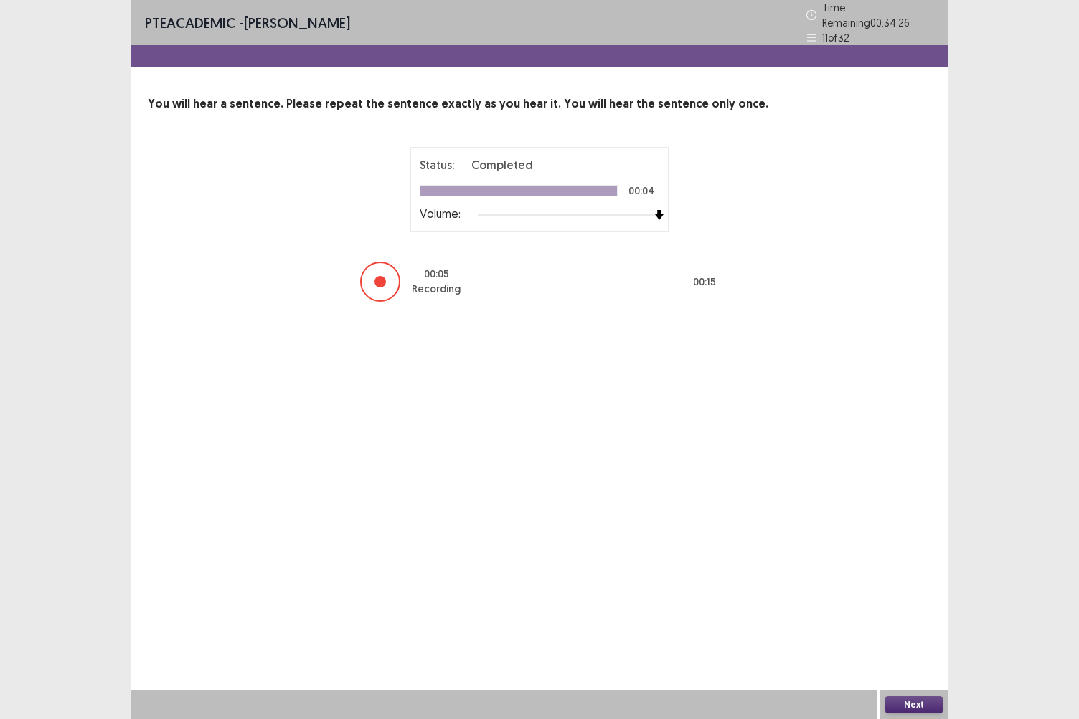
click at [897, 622] on button "Next" at bounding box center [913, 704] width 57 height 17
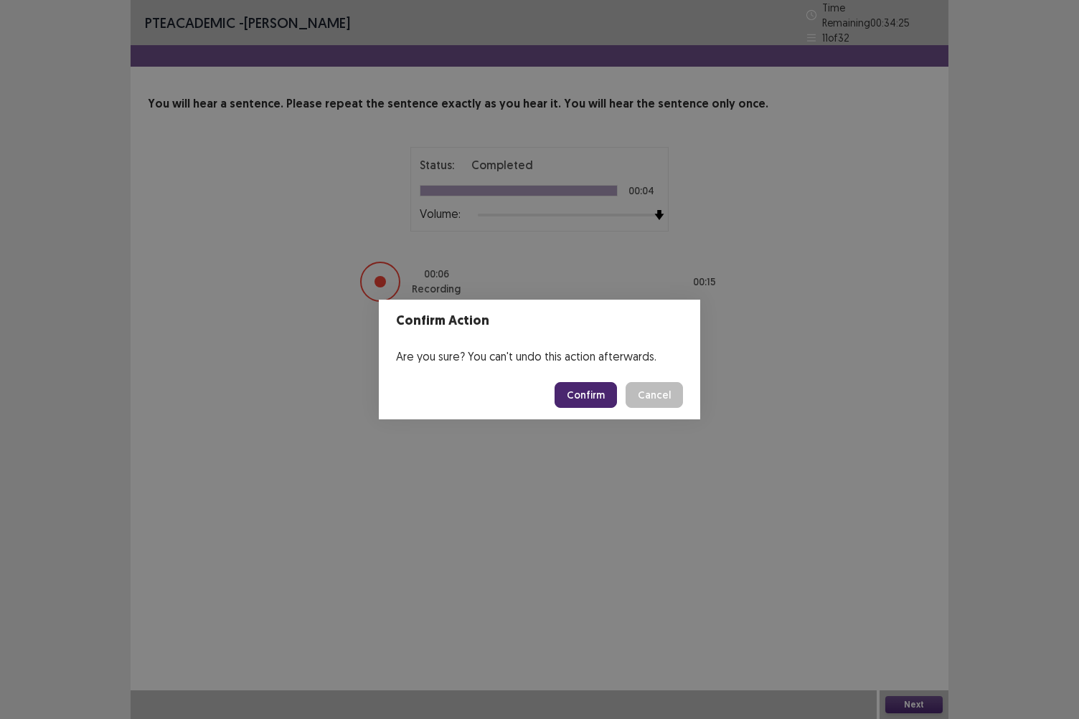
click at [592, 394] on button "Confirm" at bounding box center [585, 395] width 62 height 26
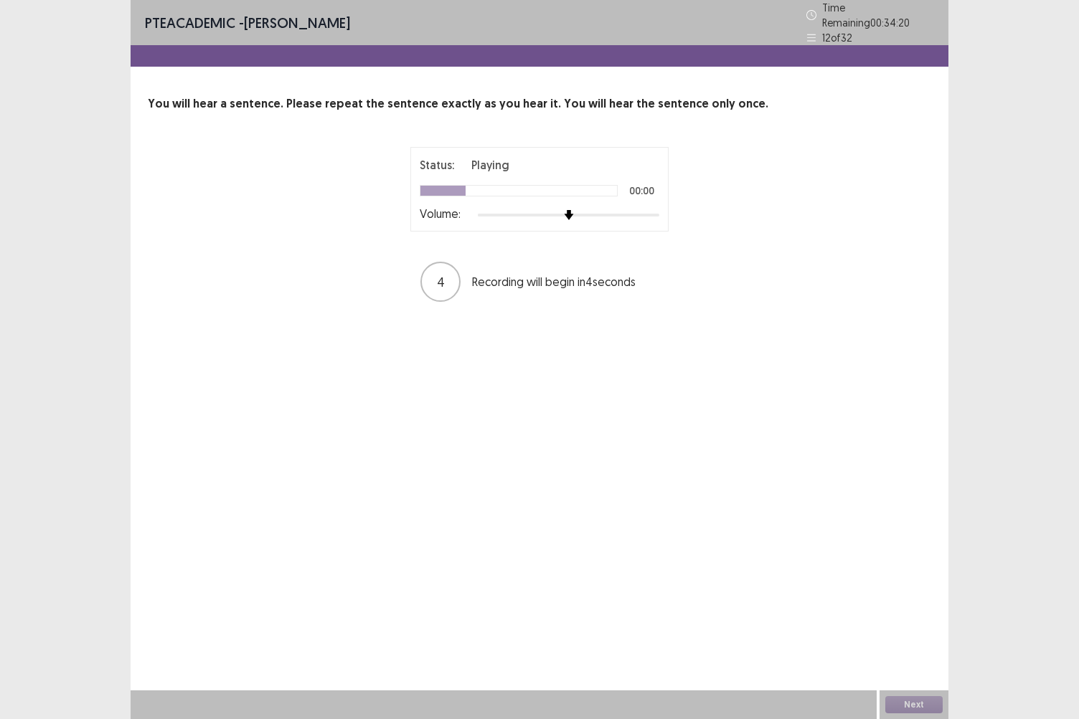
click at [650, 214] on div at bounding box center [568, 214] width 181 height 11
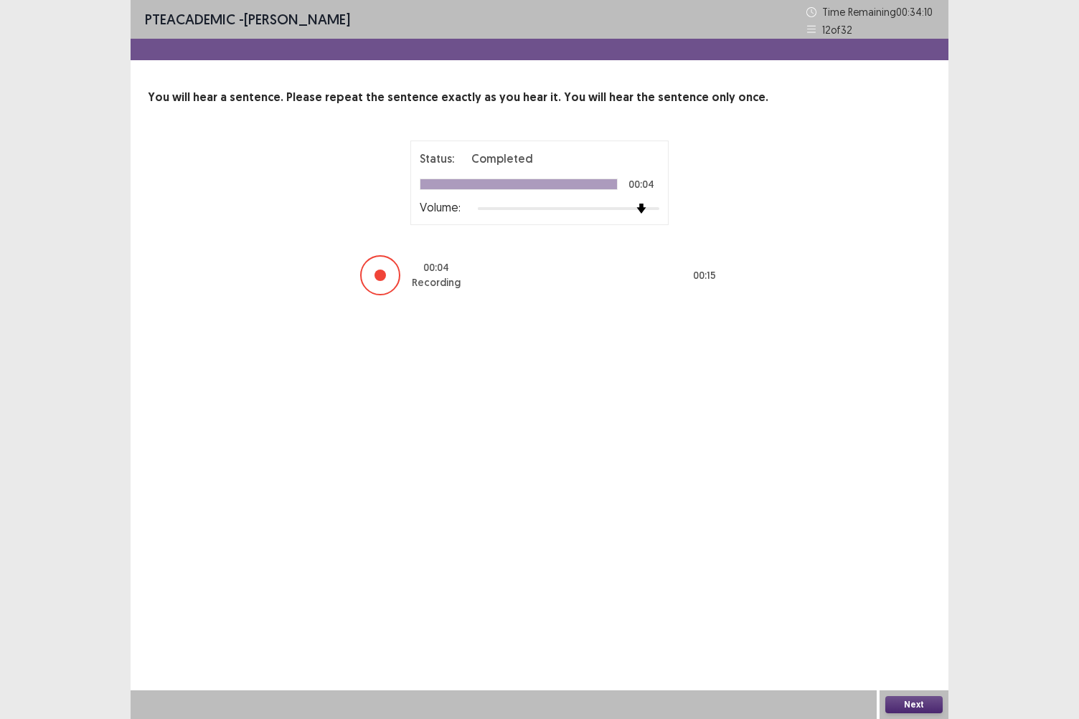
click at [901, 622] on button "Next" at bounding box center [913, 704] width 57 height 17
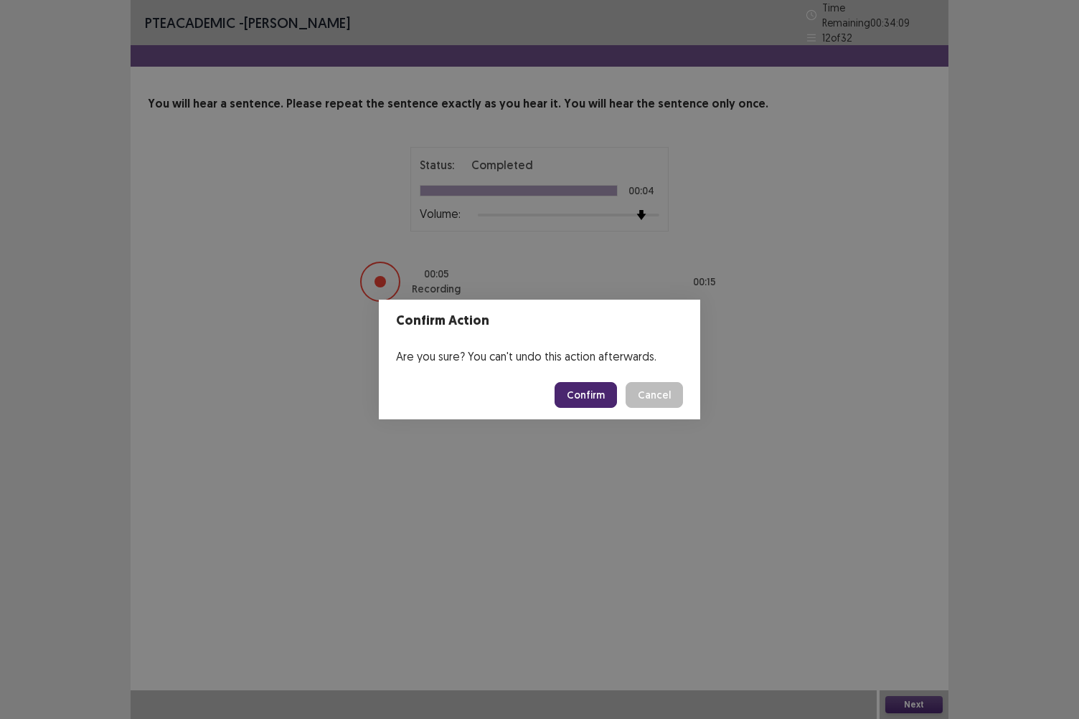
click at [597, 397] on button "Confirm" at bounding box center [585, 395] width 62 height 26
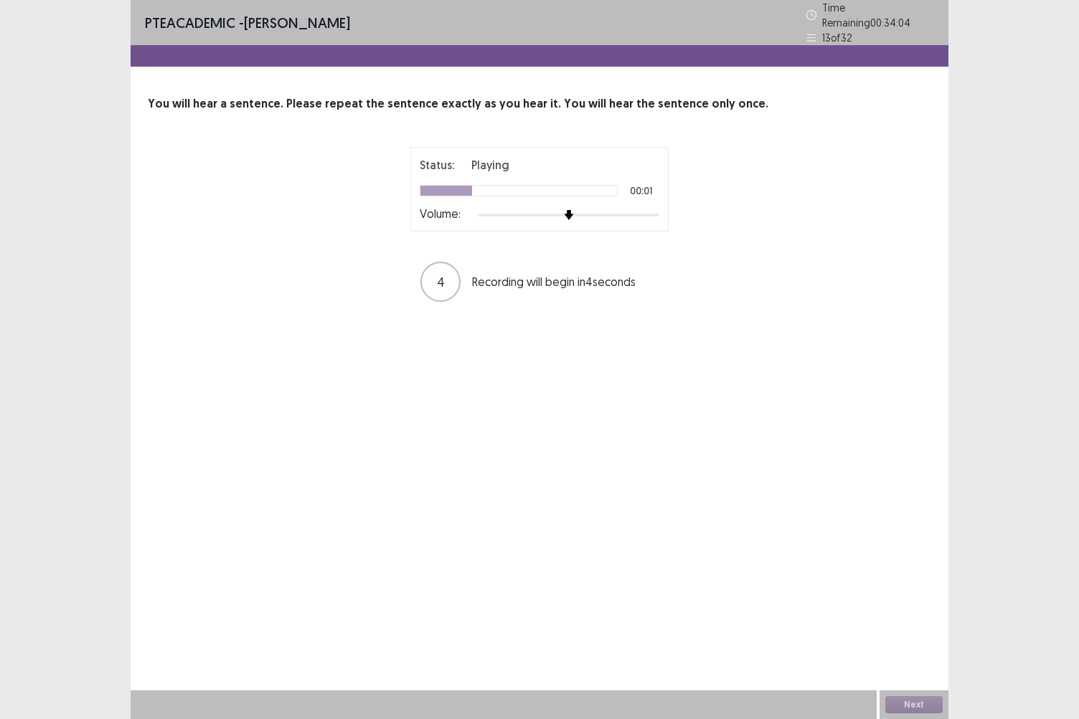
click at [648, 209] on div at bounding box center [568, 214] width 181 height 11
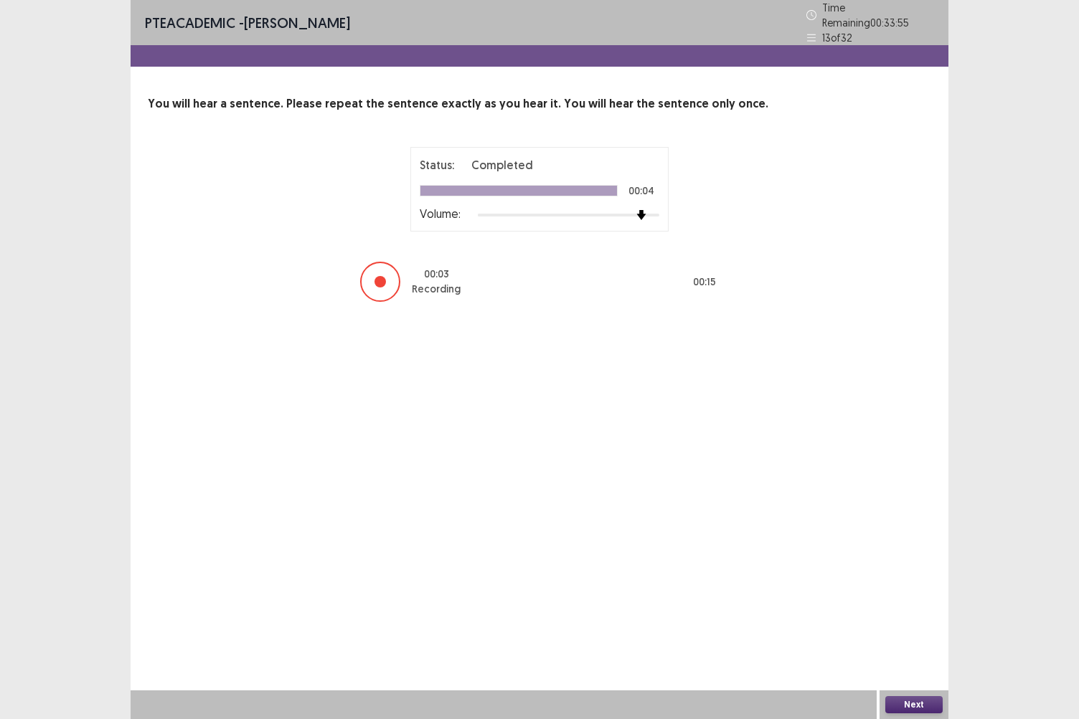
click at [922, 622] on button "Next" at bounding box center [913, 704] width 57 height 17
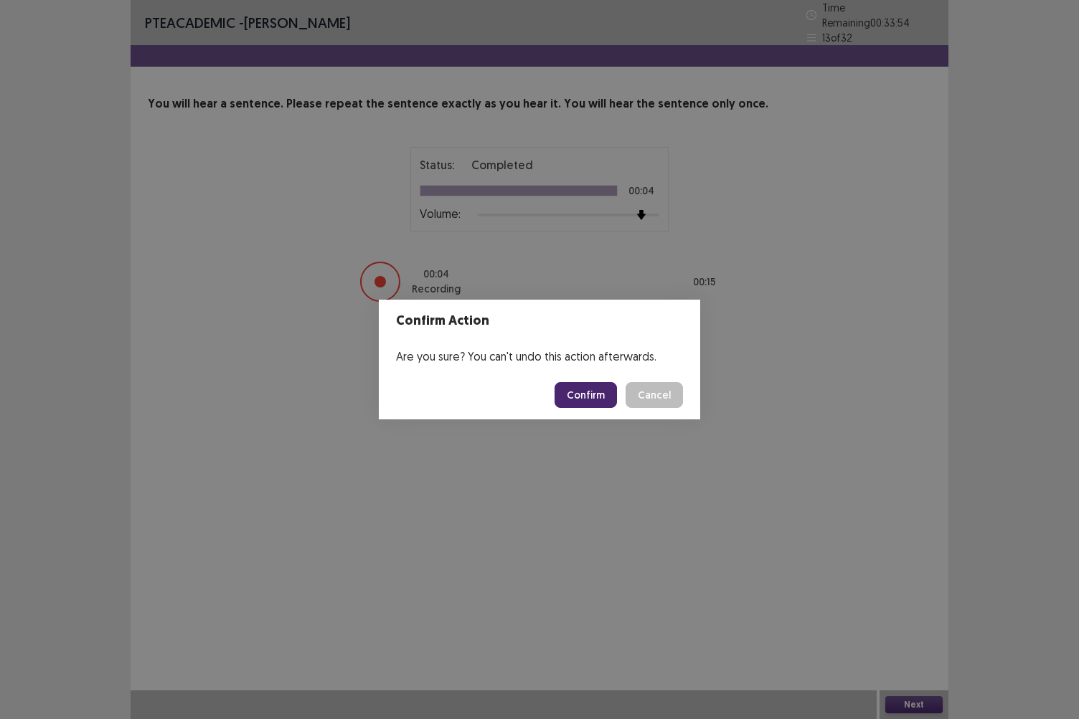
click at [601, 402] on button "Confirm" at bounding box center [585, 395] width 62 height 26
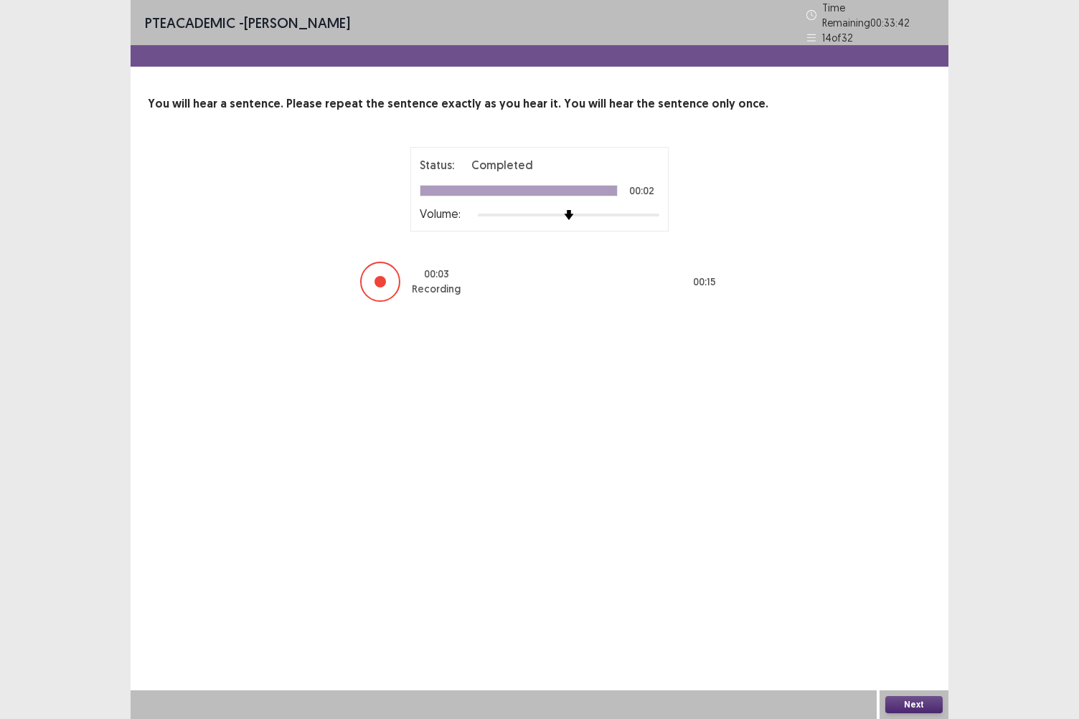
click at [902, 622] on button "Next" at bounding box center [913, 704] width 57 height 17
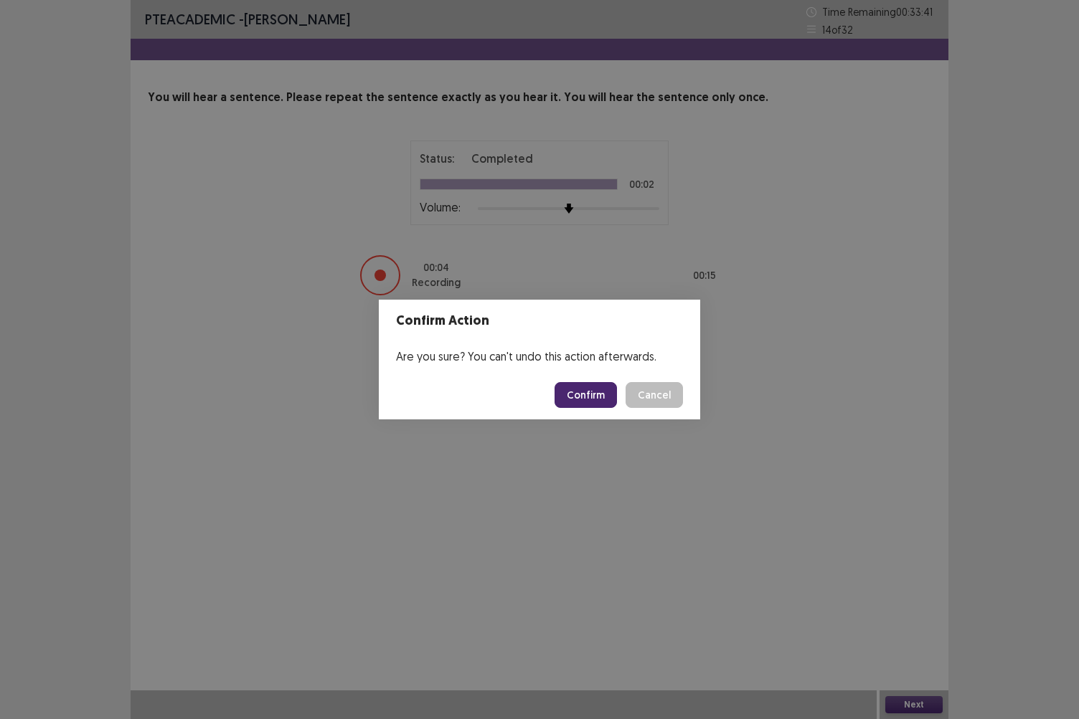
click at [600, 396] on button "Confirm" at bounding box center [585, 395] width 62 height 26
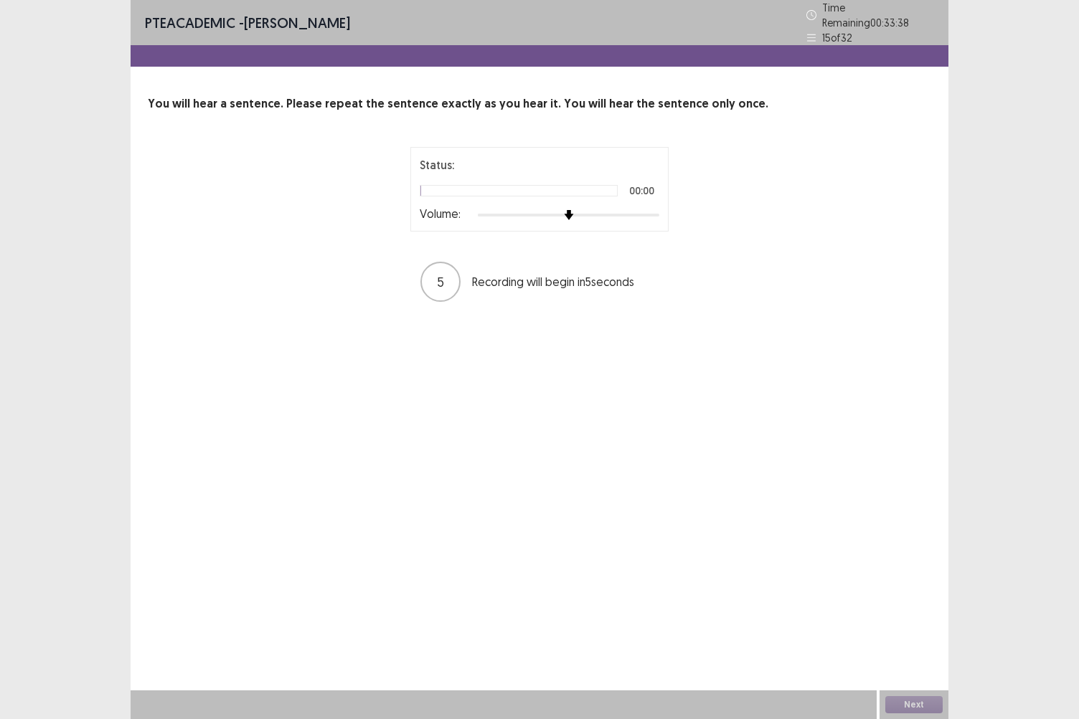
click at [650, 214] on div at bounding box center [568, 215] width 181 height 3
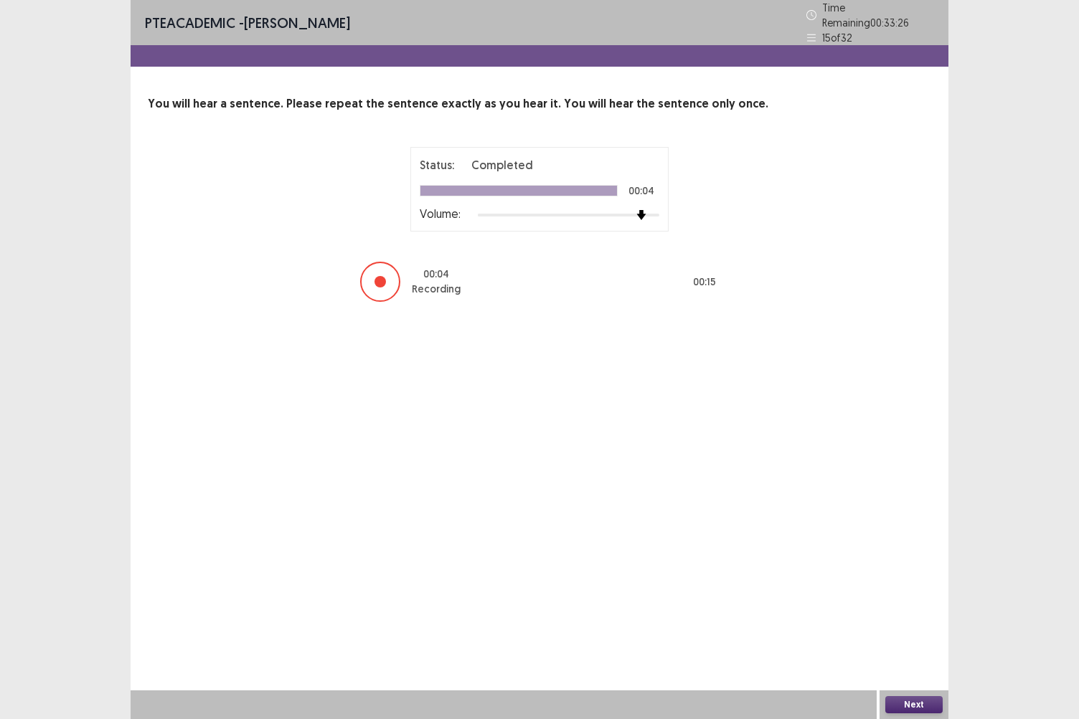
click at [930, 622] on button "Next" at bounding box center [913, 704] width 57 height 17
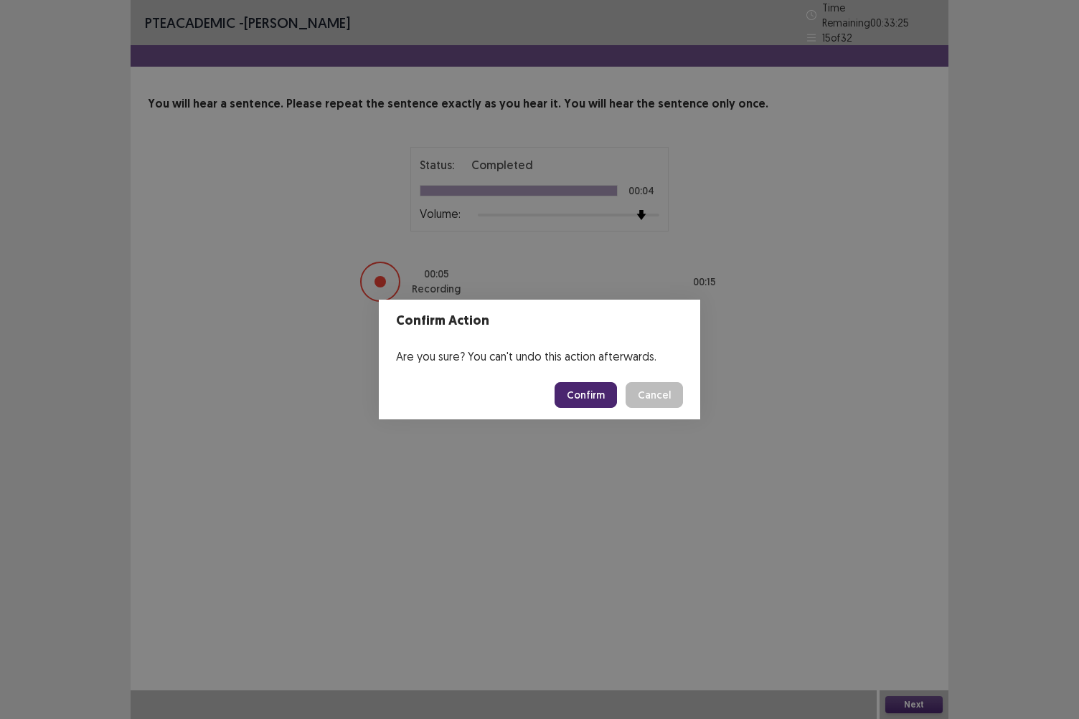
click at [584, 389] on button "Confirm" at bounding box center [585, 395] width 62 height 26
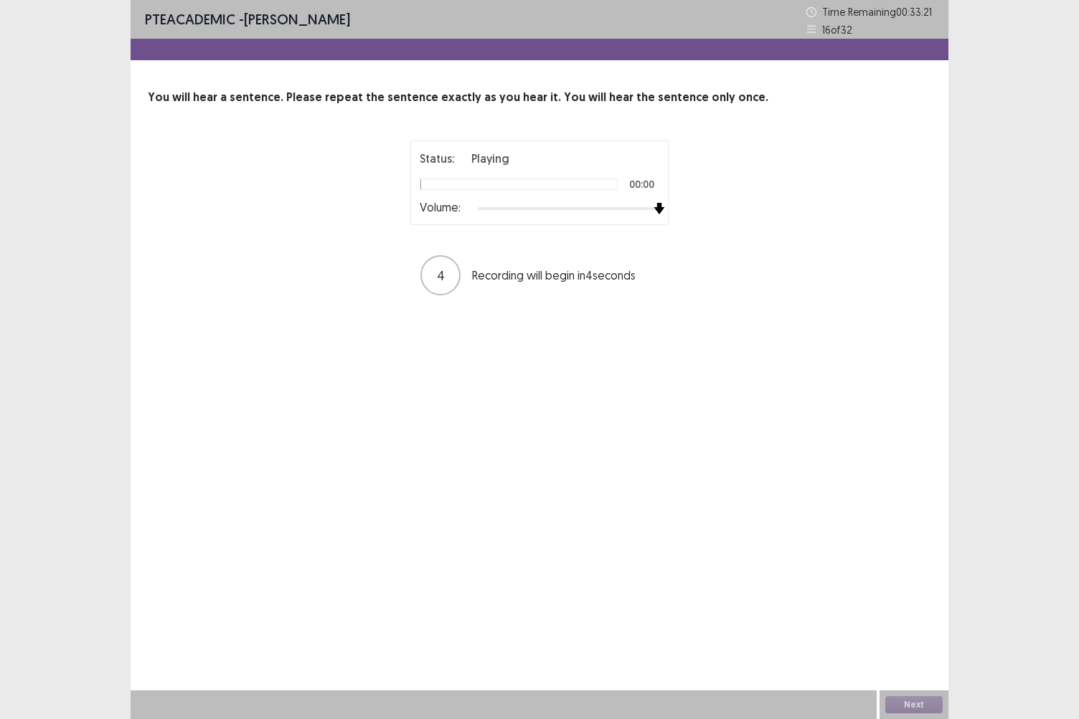
click at [651, 208] on div at bounding box center [568, 208] width 181 height 11
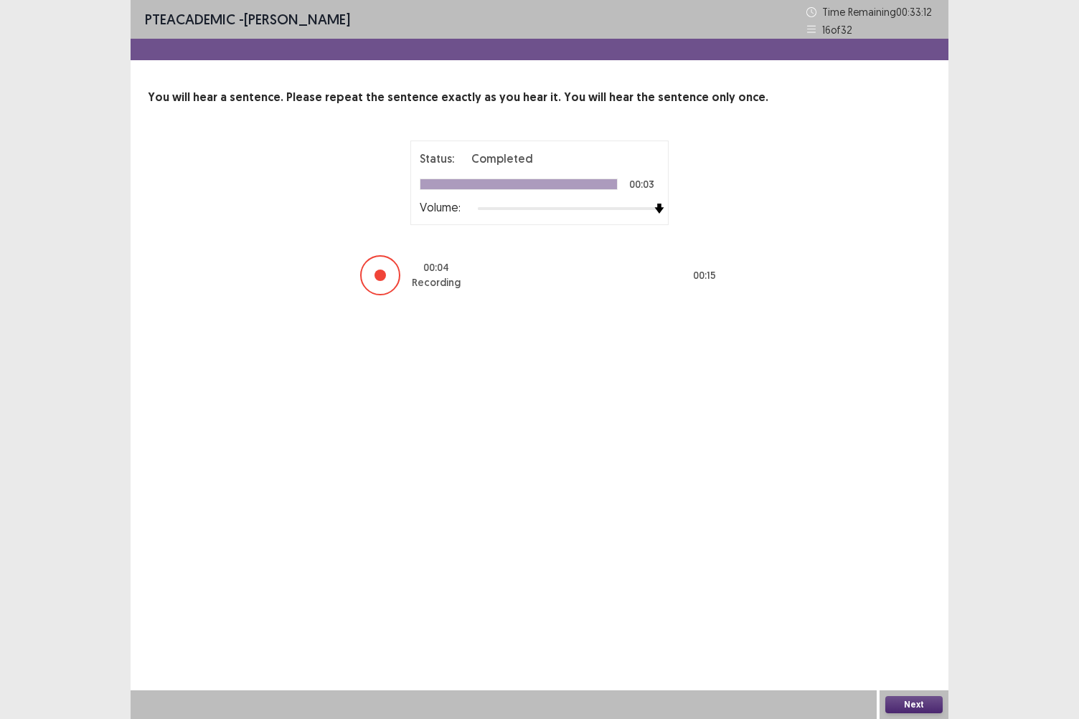
click at [904, 622] on button "Next" at bounding box center [913, 704] width 57 height 17
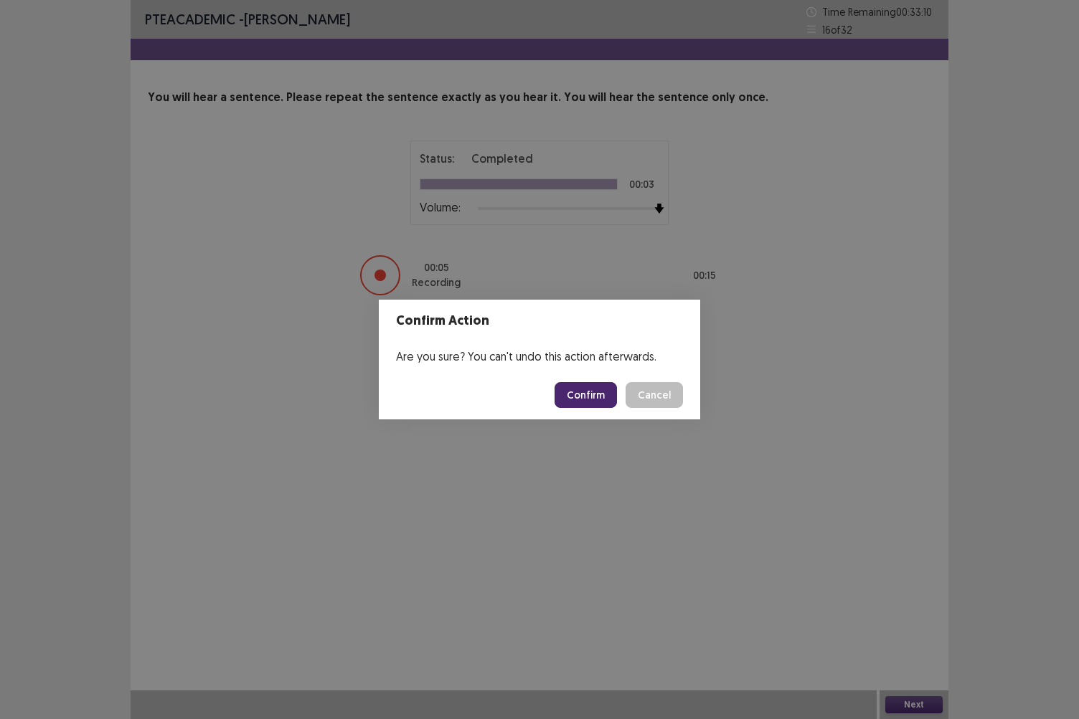
click at [584, 396] on button "Confirm" at bounding box center [585, 395] width 62 height 26
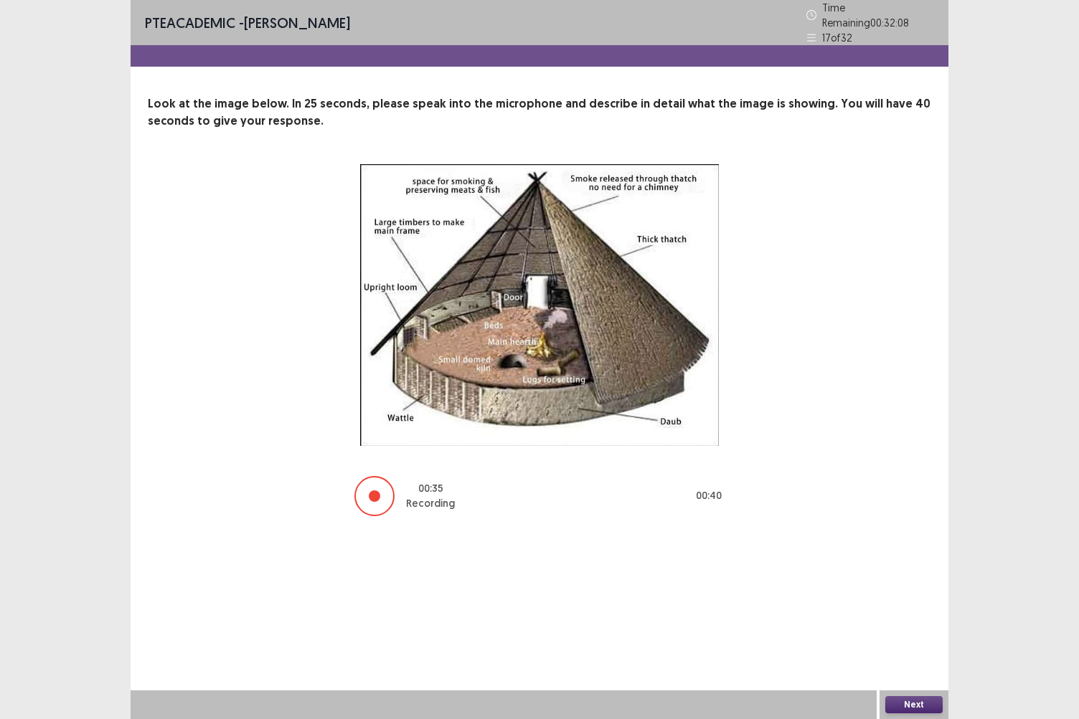
click at [897, 622] on button "Next" at bounding box center [913, 704] width 57 height 17
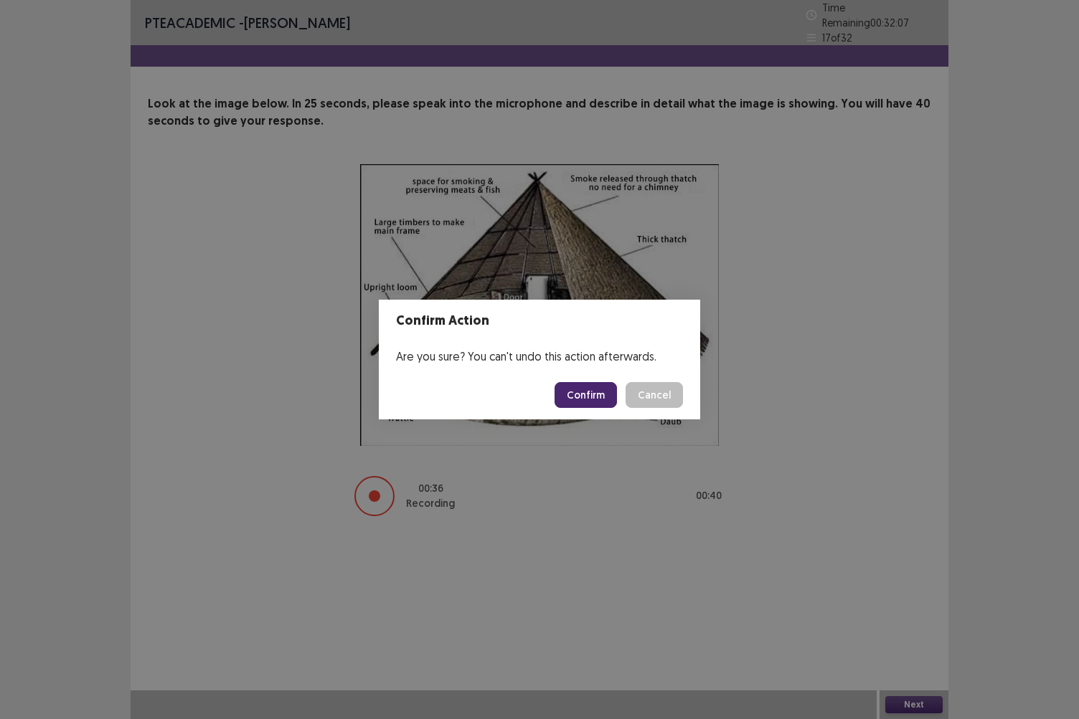
click at [605, 405] on button "Confirm" at bounding box center [585, 395] width 62 height 26
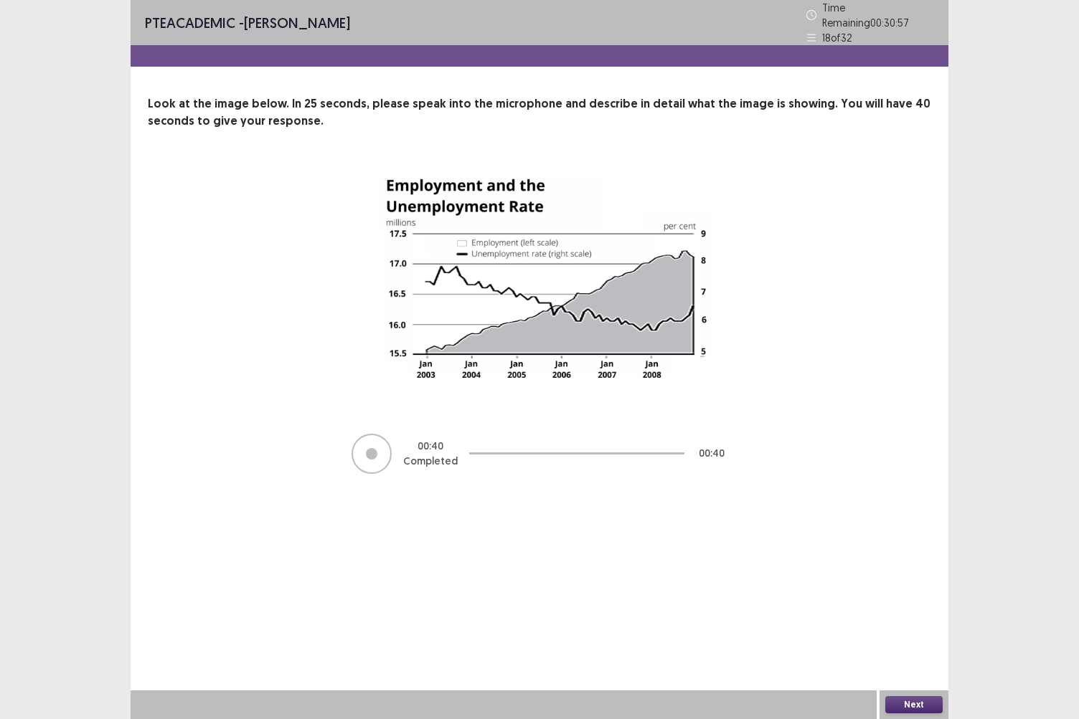
click at [914, 622] on button "Next" at bounding box center [913, 704] width 57 height 17
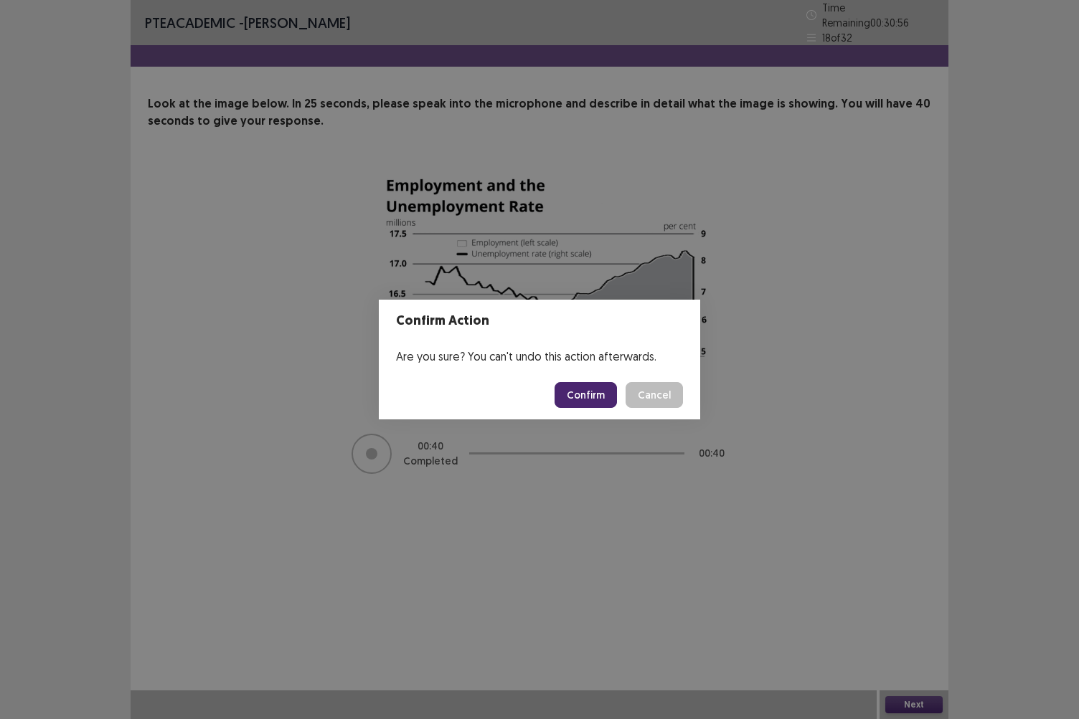
click at [602, 387] on button "Confirm" at bounding box center [585, 395] width 62 height 26
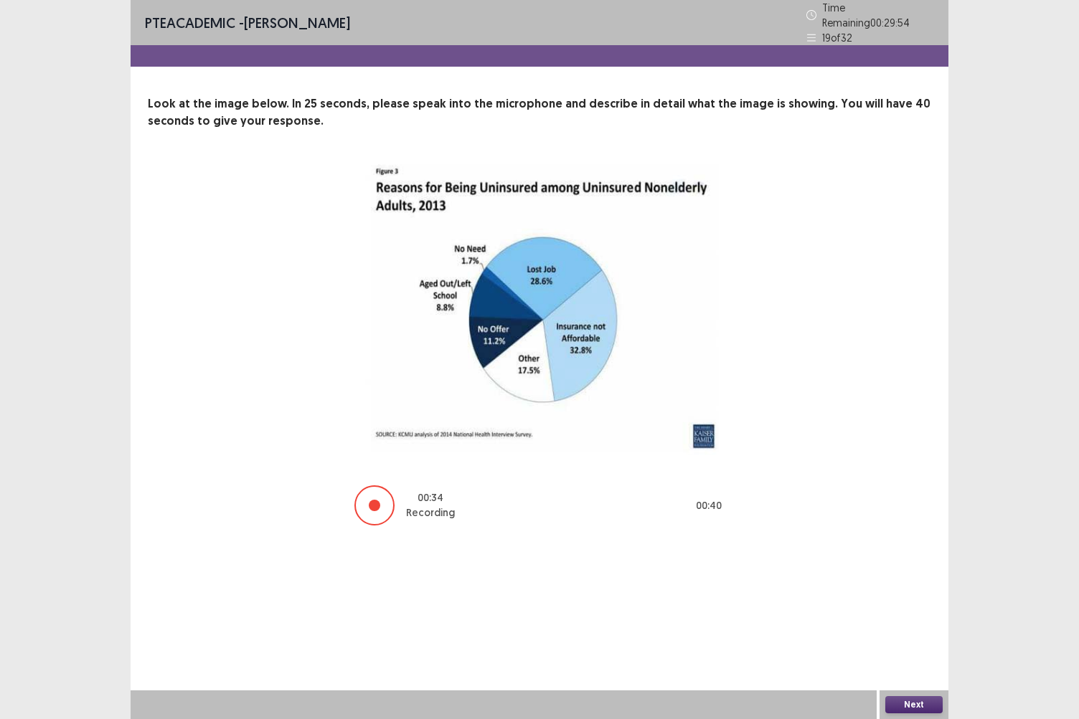
click at [908, 622] on button "Next" at bounding box center [913, 704] width 57 height 17
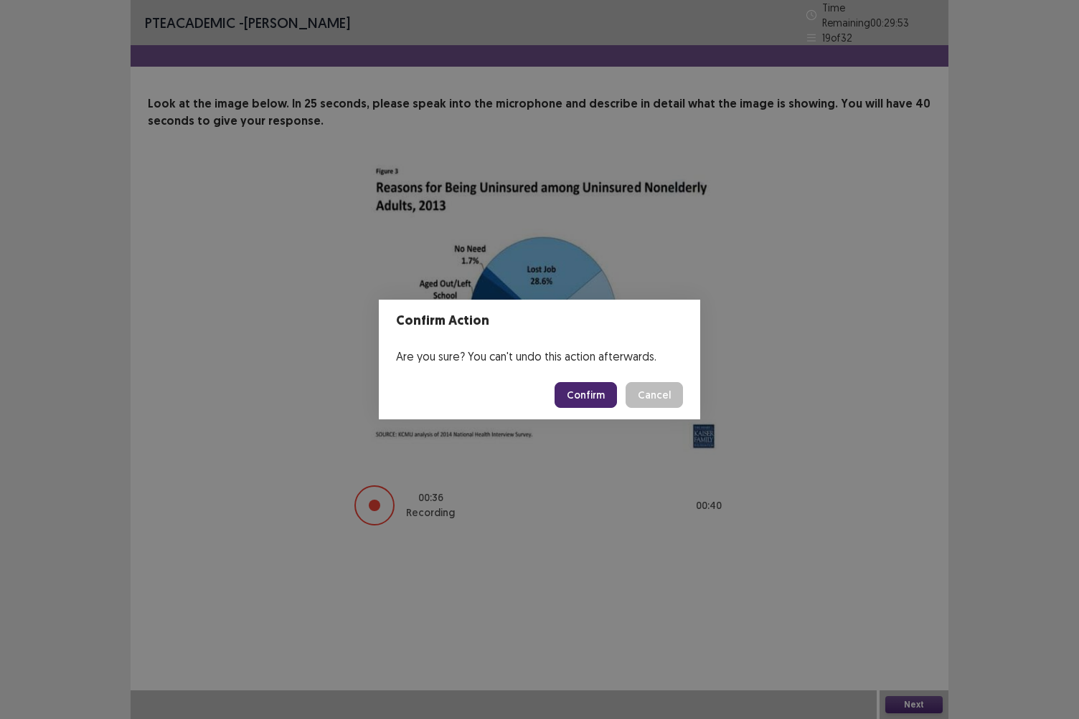
click at [595, 393] on button "Confirm" at bounding box center [585, 395] width 62 height 26
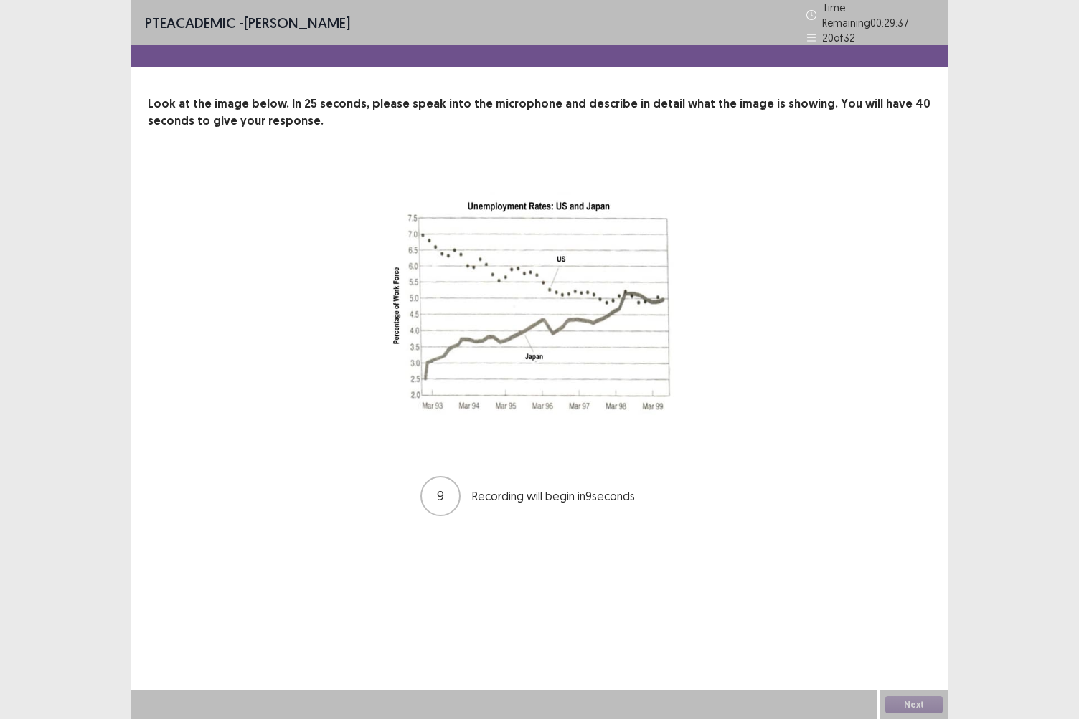
click at [595, 393] on img at bounding box center [539, 305] width 359 height 282
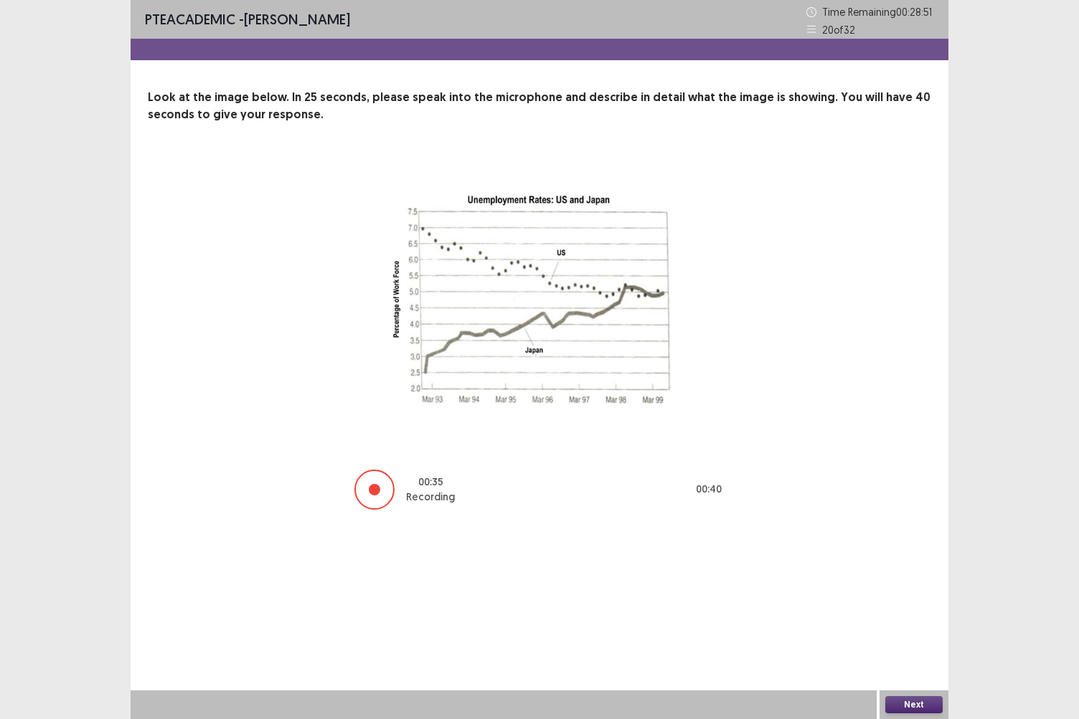
click at [914, 622] on button "Next" at bounding box center [913, 704] width 57 height 17
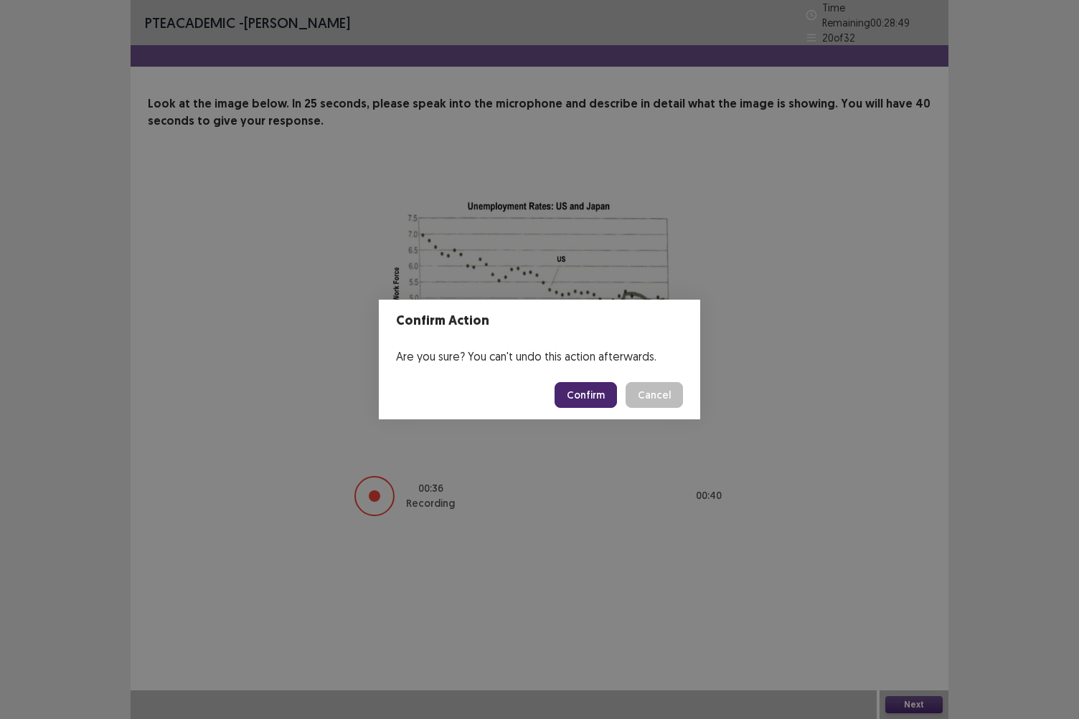
click at [583, 387] on button "Confirm" at bounding box center [585, 395] width 62 height 26
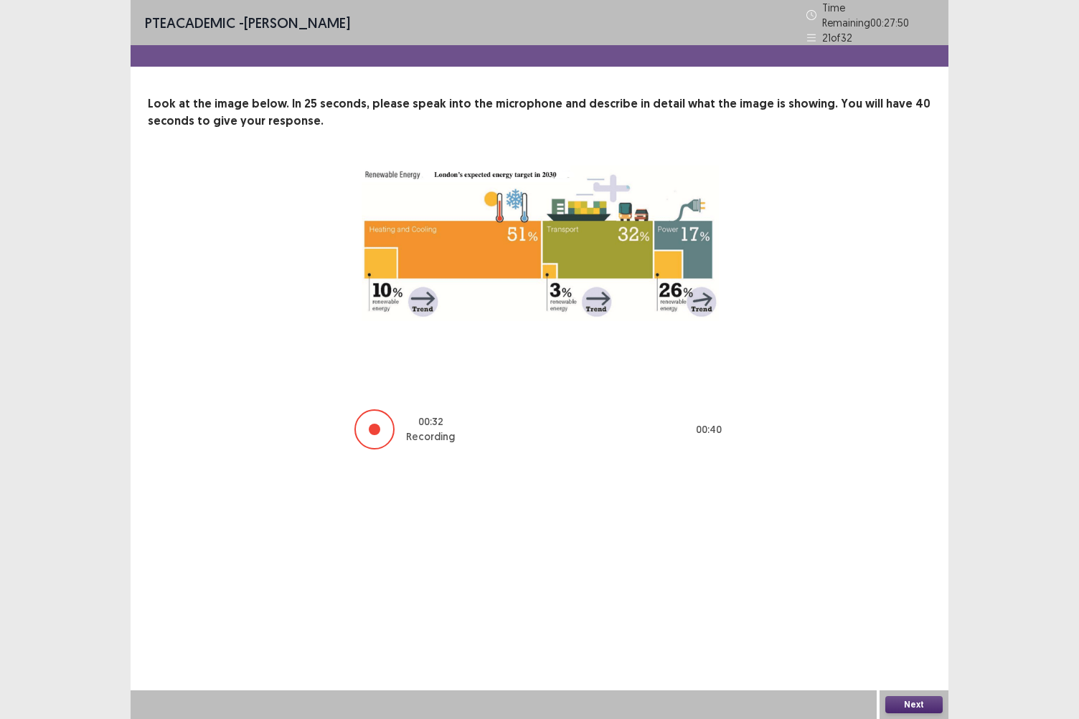
click at [918, 622] on button "Next" at bounding box center [913, 704] width 57 height 17
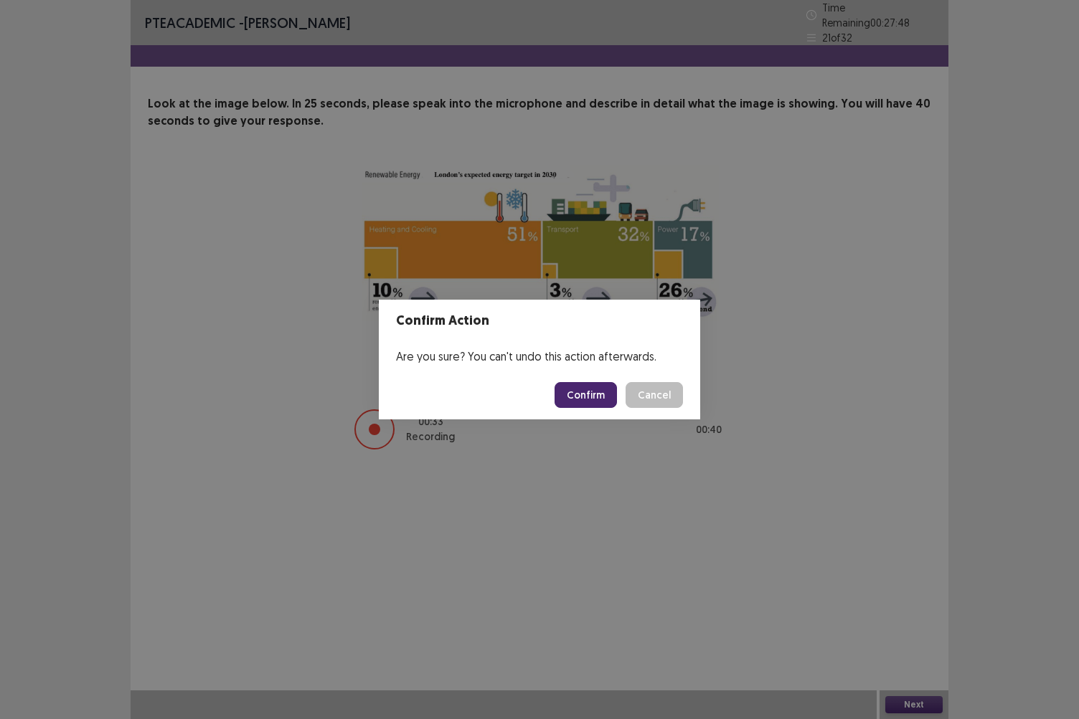
click at [586, 403] on button "Confirm" at bounding box center [585, 395] width 62 height 26
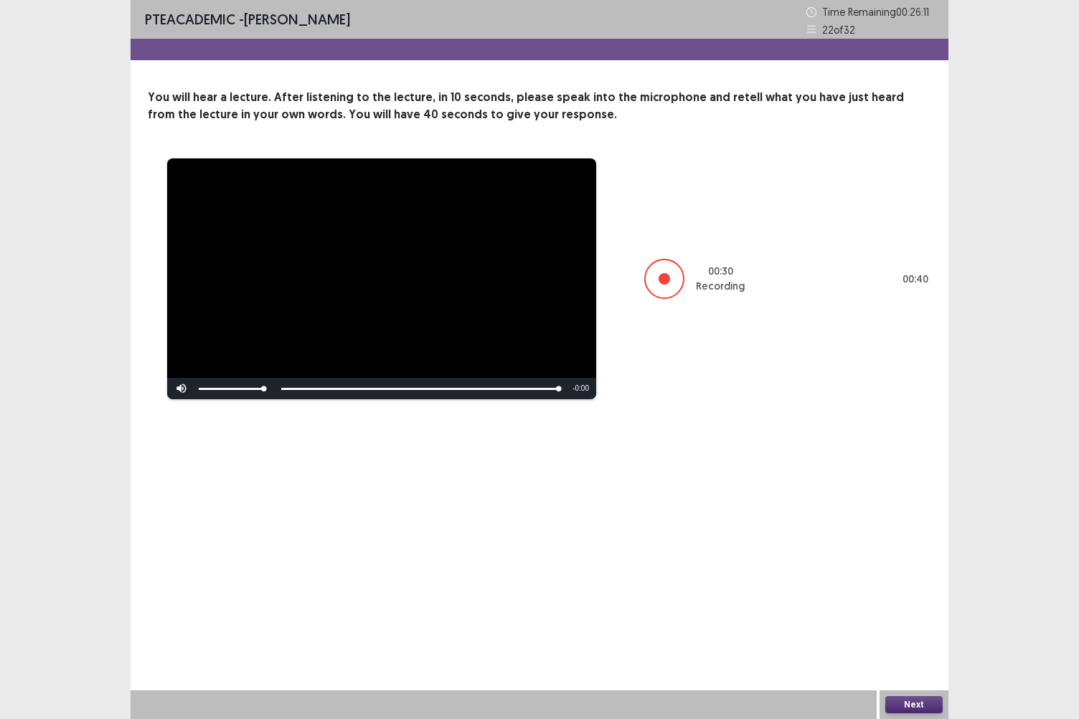
click at [911, 622] on button "Next" at bounding box center [913, 704] width 57 height 17
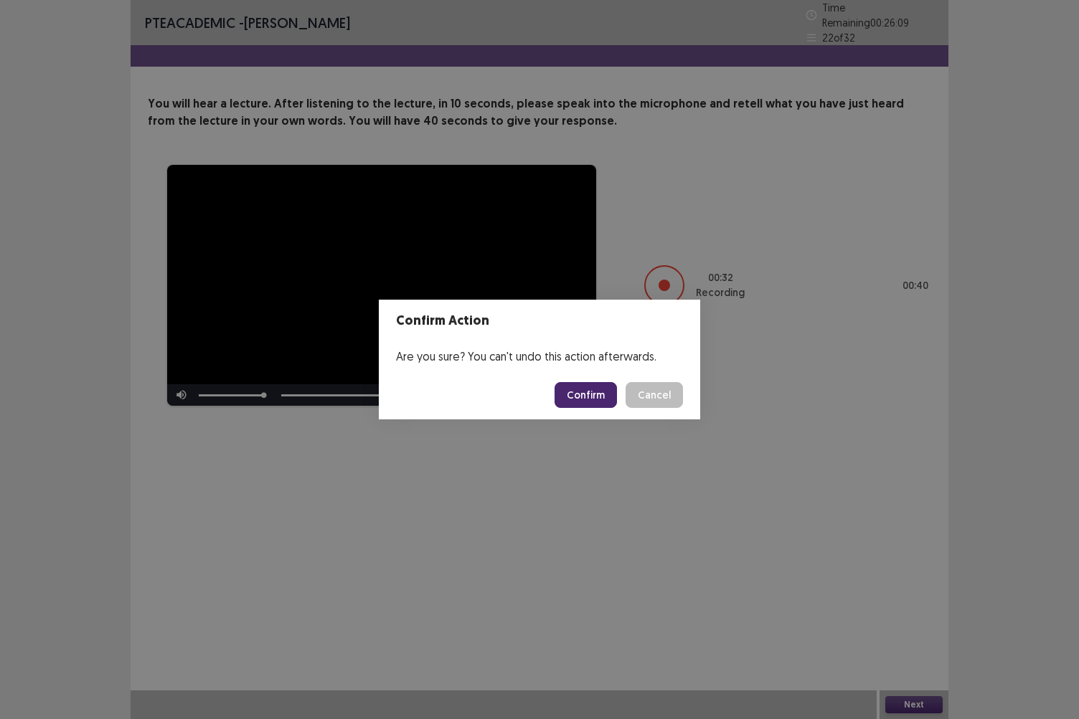
click at [577, 392] on button "Confirm" at bounding box center [585, 395] width 62 height 26
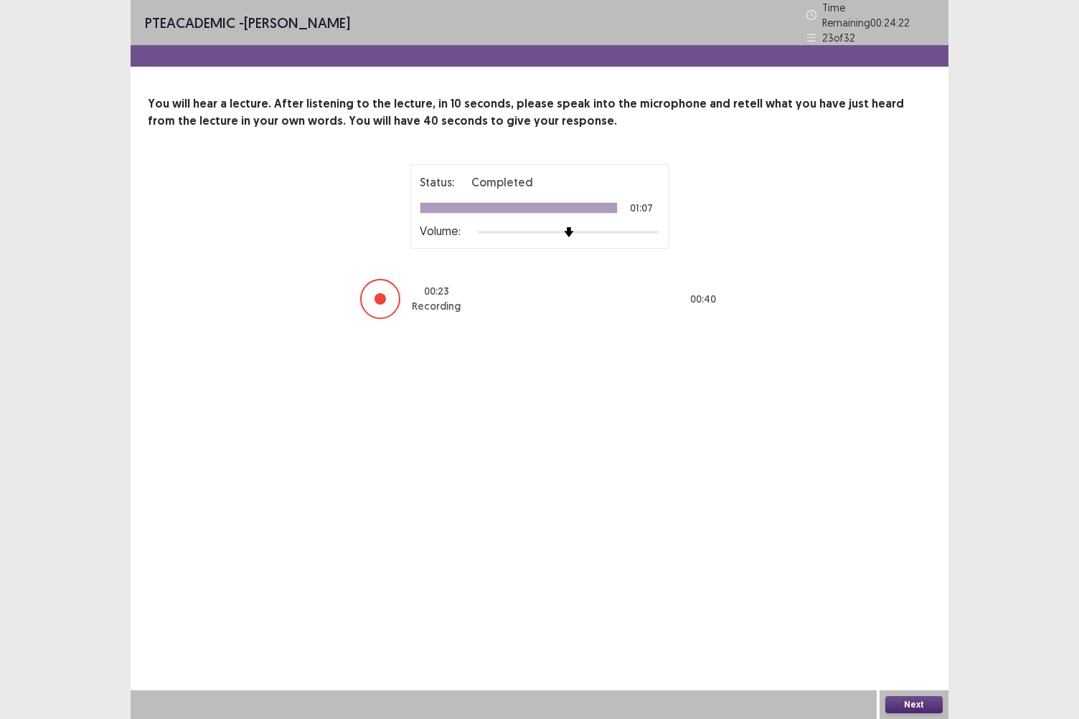
click at [920, 622] on button "Next" at bounding box center [913, 704] width 57 height 17
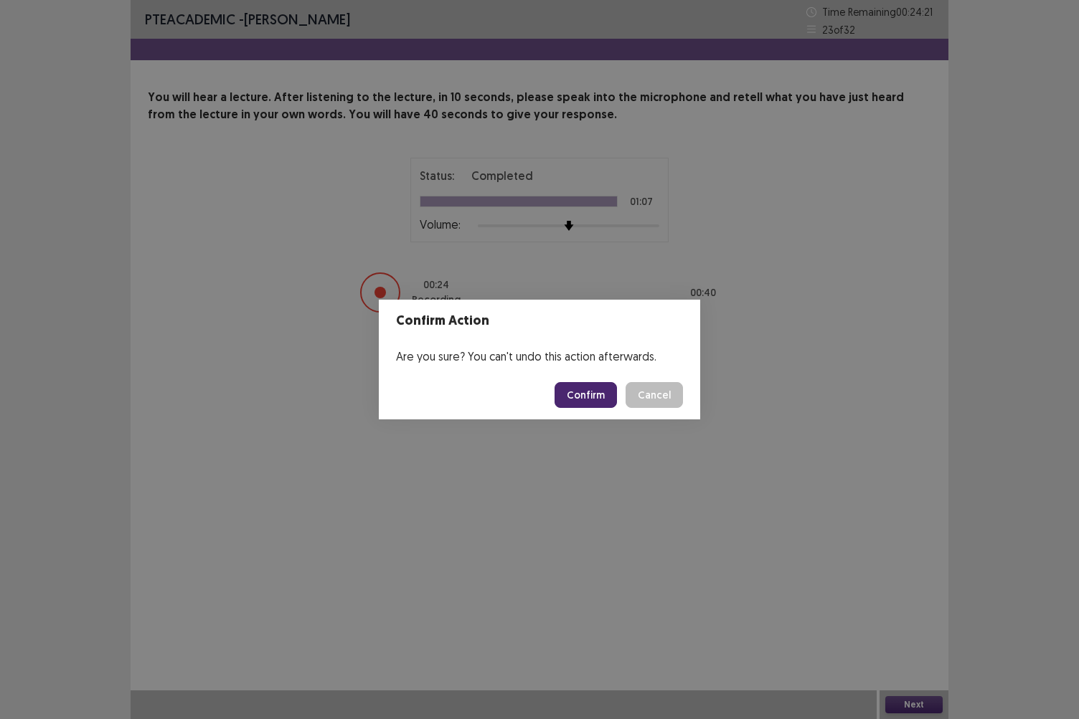
click at [575, 395] on button "Confirm" at bounding box center [585, 395] width 62 height 26
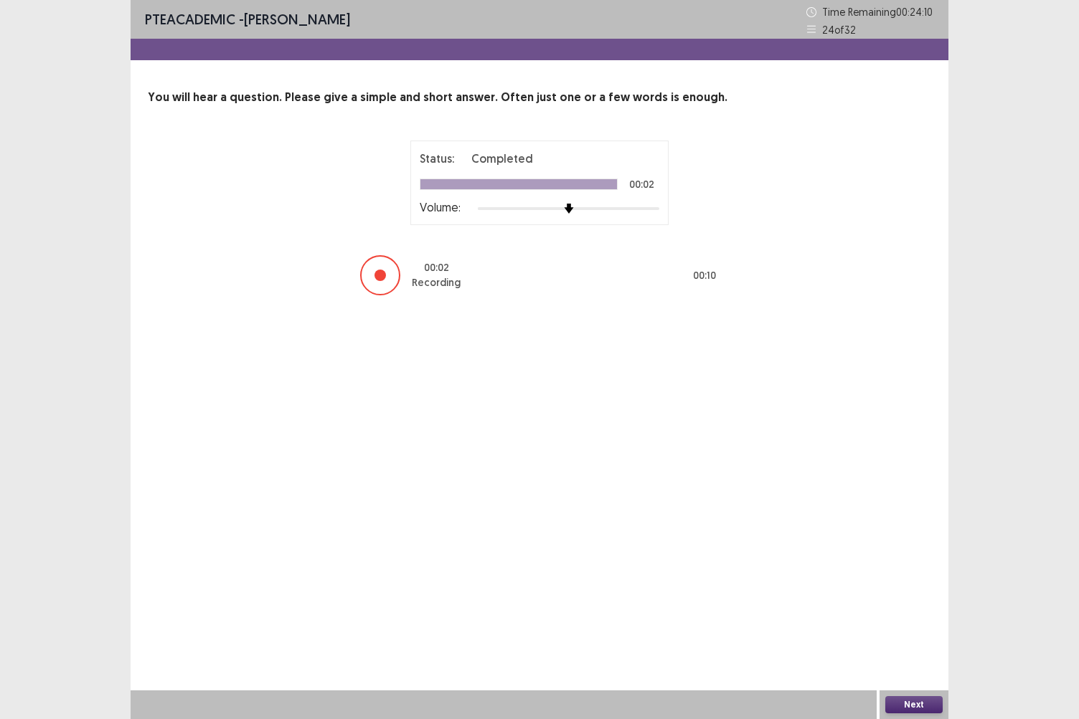
click at [914, 622] on button "Next" at bounding box center [913, 704] width 57 height 17
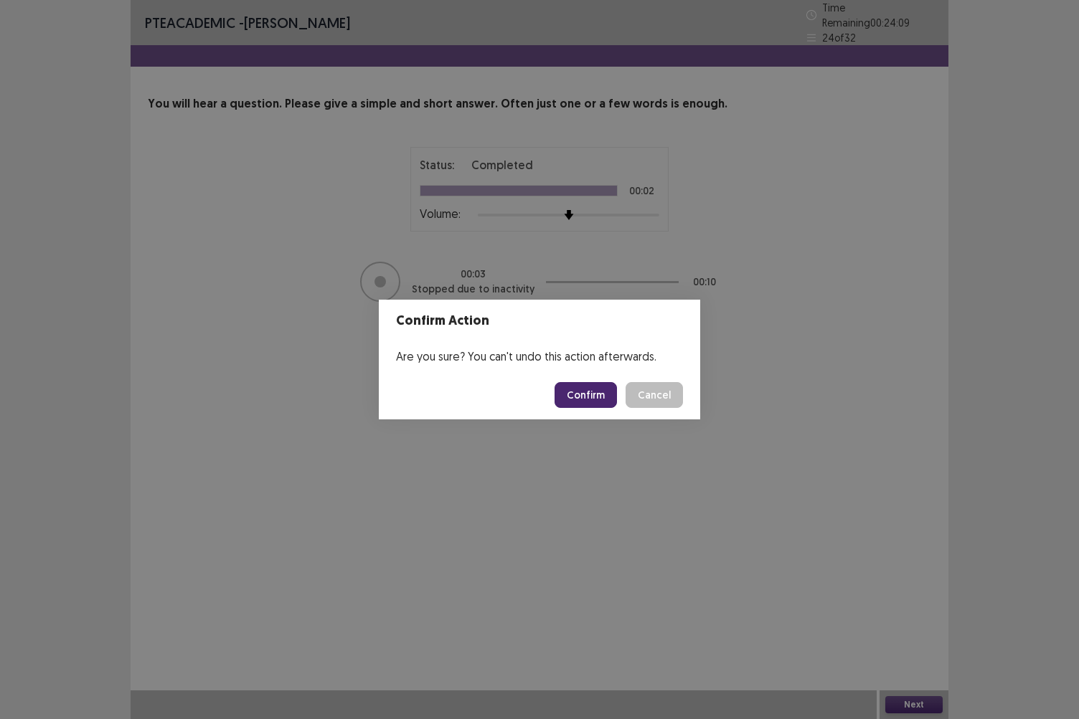
click at [591, 397] on button "Confirm" at bounding box center [585, 395] width 62 height 26
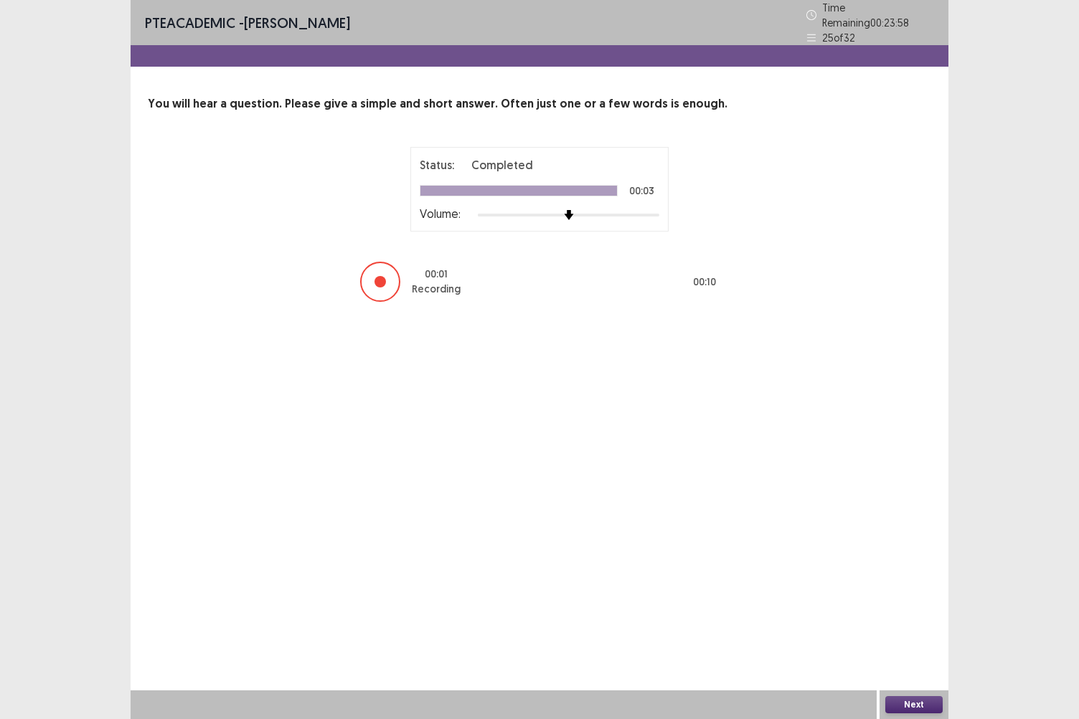
click at [905, 622] on button "Next" at bounding box center [913, 704] width 57 height 17
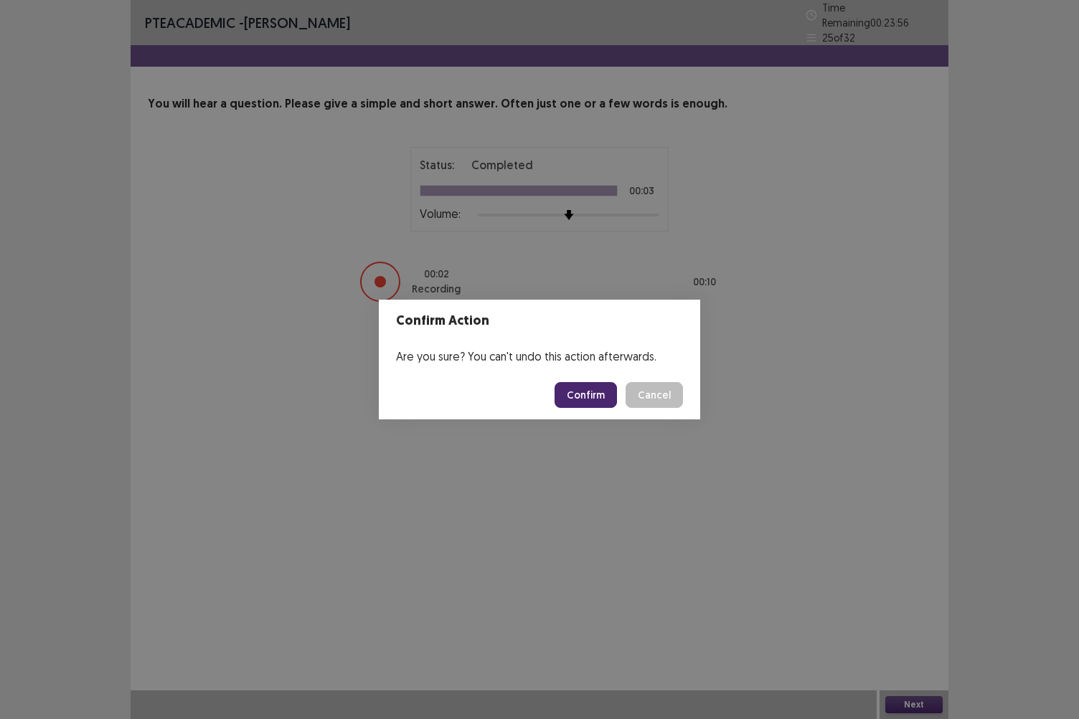
click at [585, 389] on button "Confirm" at bounding box center [585, 395] width 62 height 26
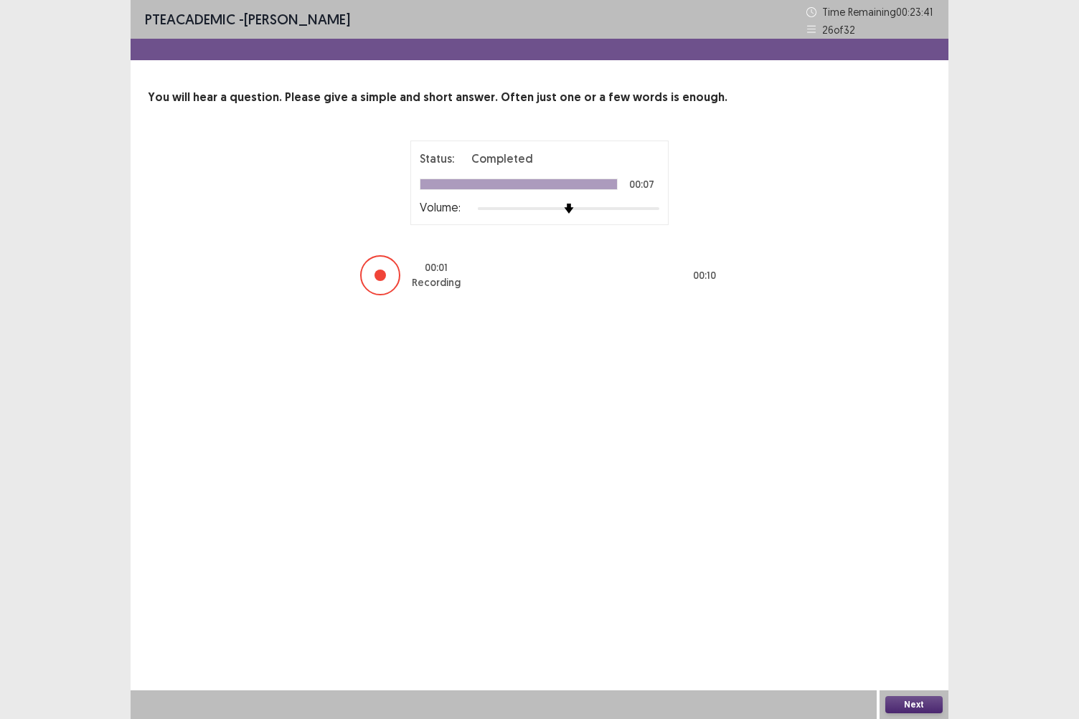
click at [918, 622] on button "Next" at bounding box center [913, 704] width 57 height 17
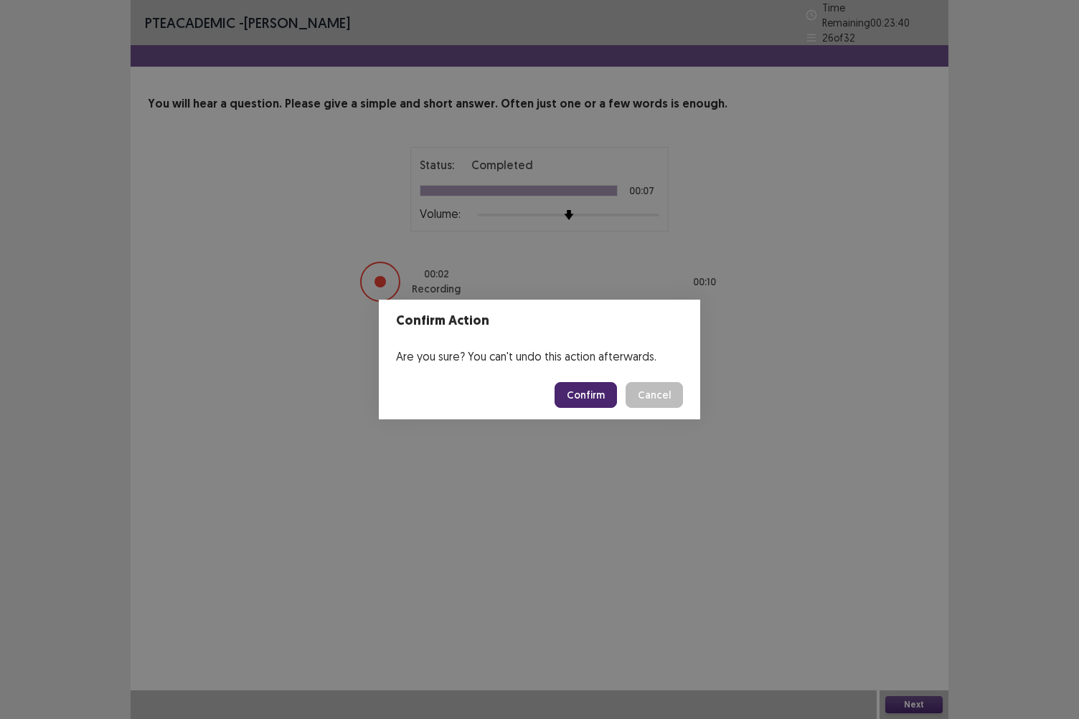
click at [584, 397] on button "Confirm" at bounding box center [585, 395] width 62 height 26
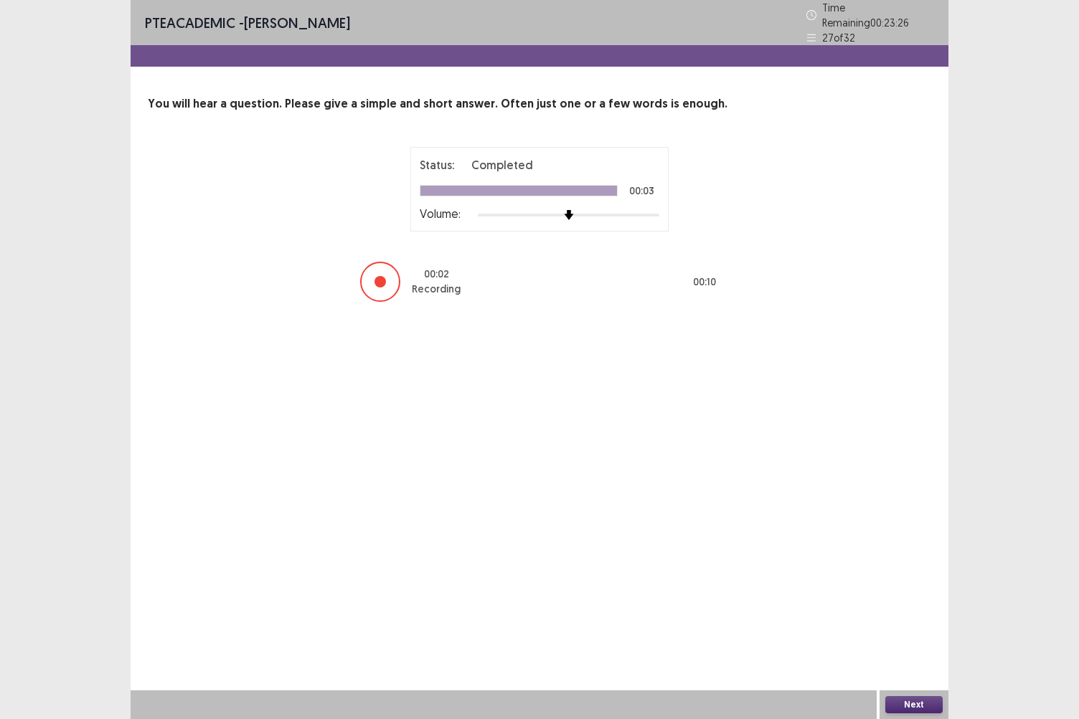
click at [903, 622] on button "Next" at bounding box center [913, 704] width 57 height 17
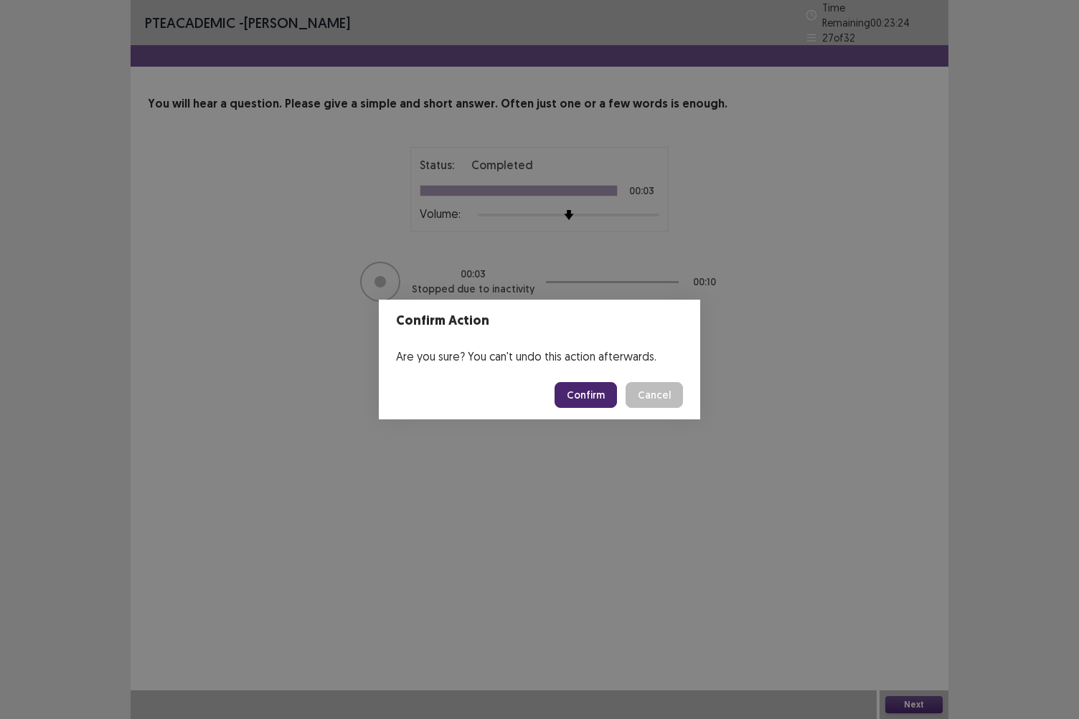
click at [581, 389] on button "Confirm" at bounding box center [585, 395] width 62 height 26
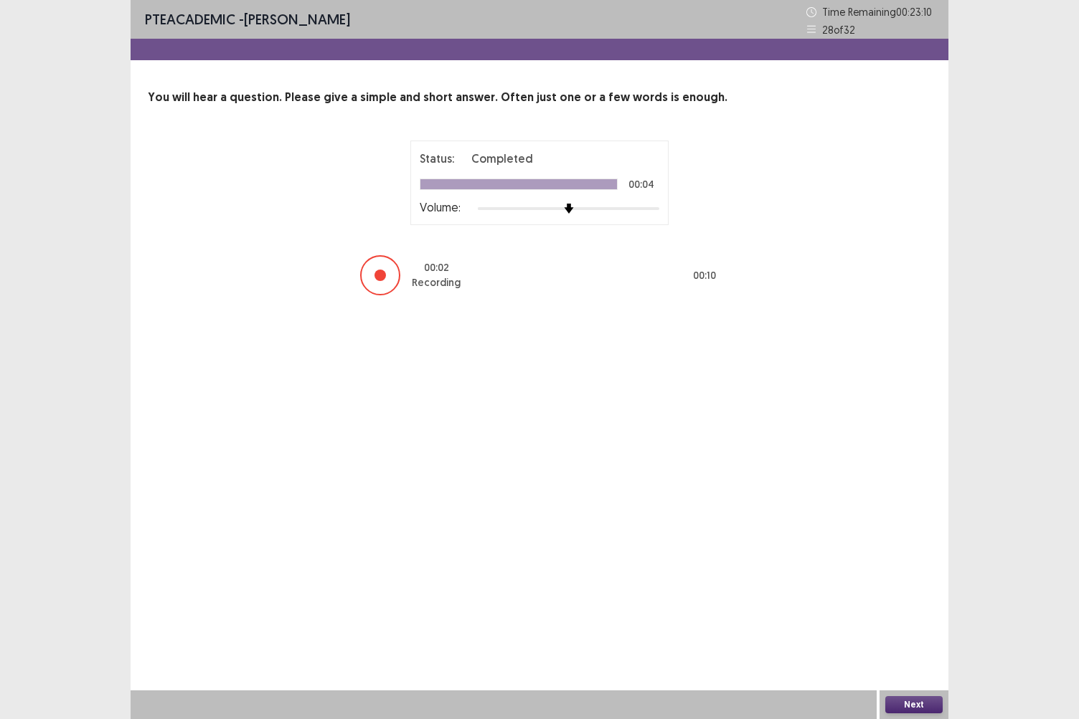
click at [911, 622] on button "Next" at bounding box center [913, 704] width 57 height 17
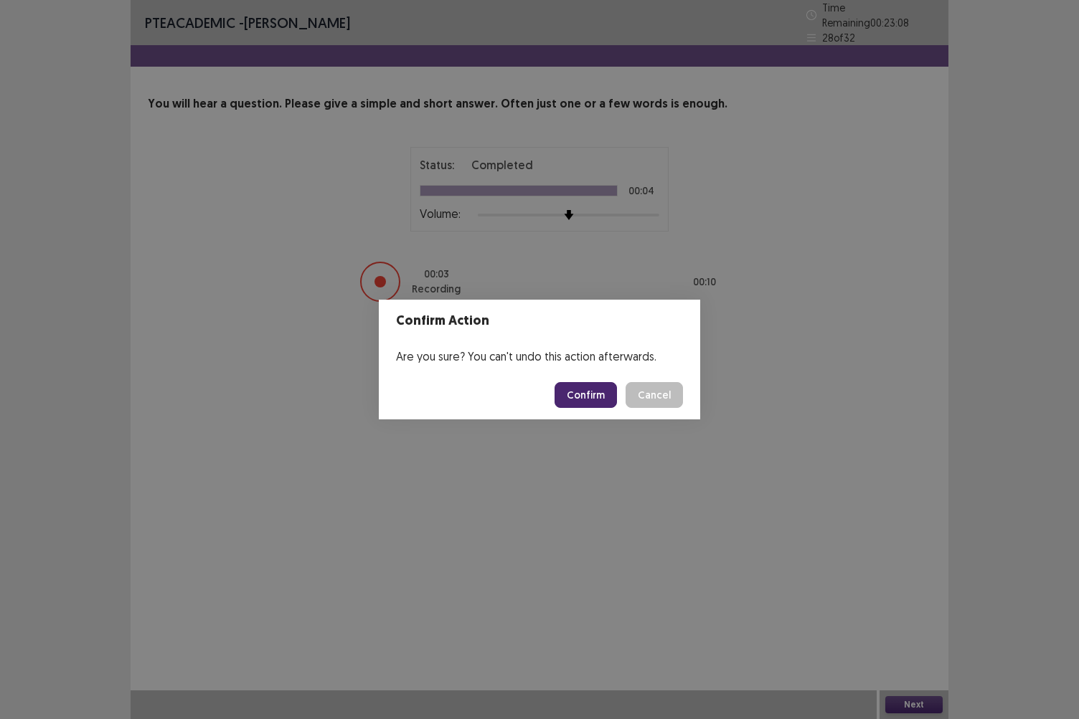
click at [583, 395] on button "Confirm" at bounding box center [585, 395] width 62 height 26
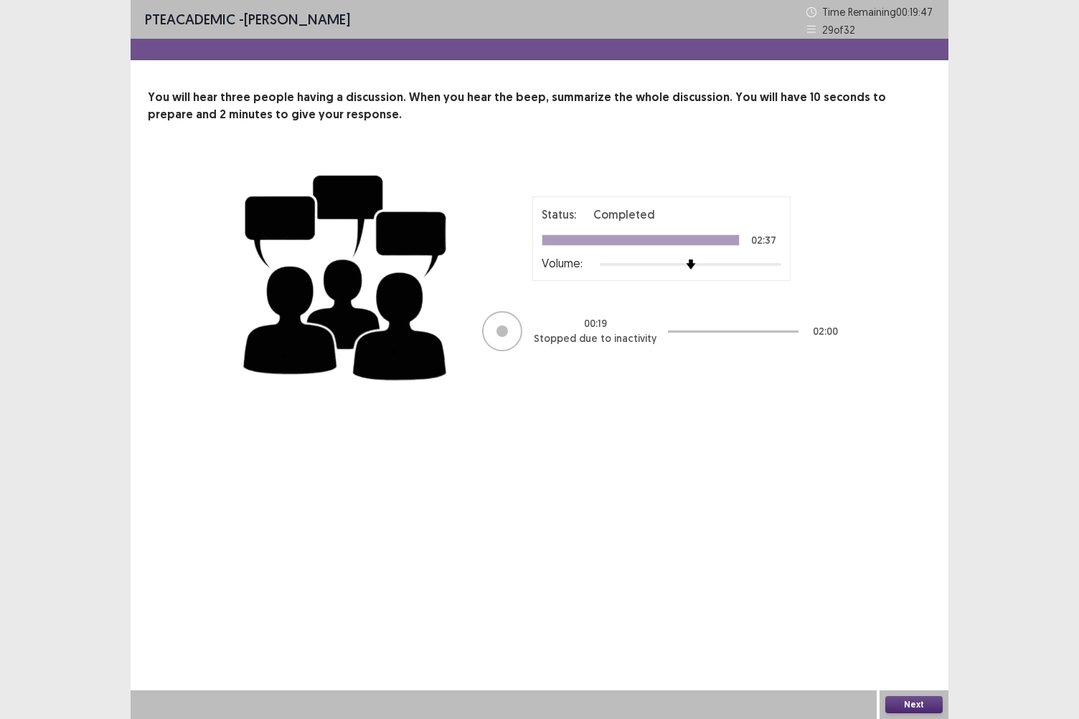
click at [927, 622] on button "Next" at bounding box center [913, 704] width 57 height 17
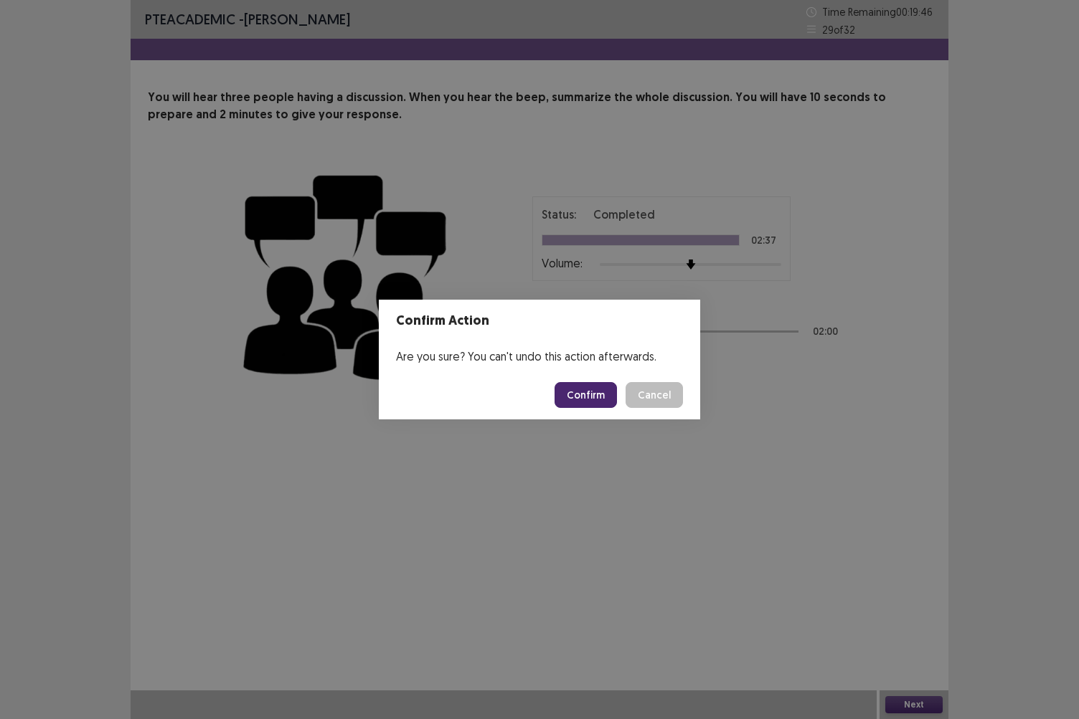
click at [574, 394] on button "Confirm" at bounding box center [585, 395] width 62 height 26
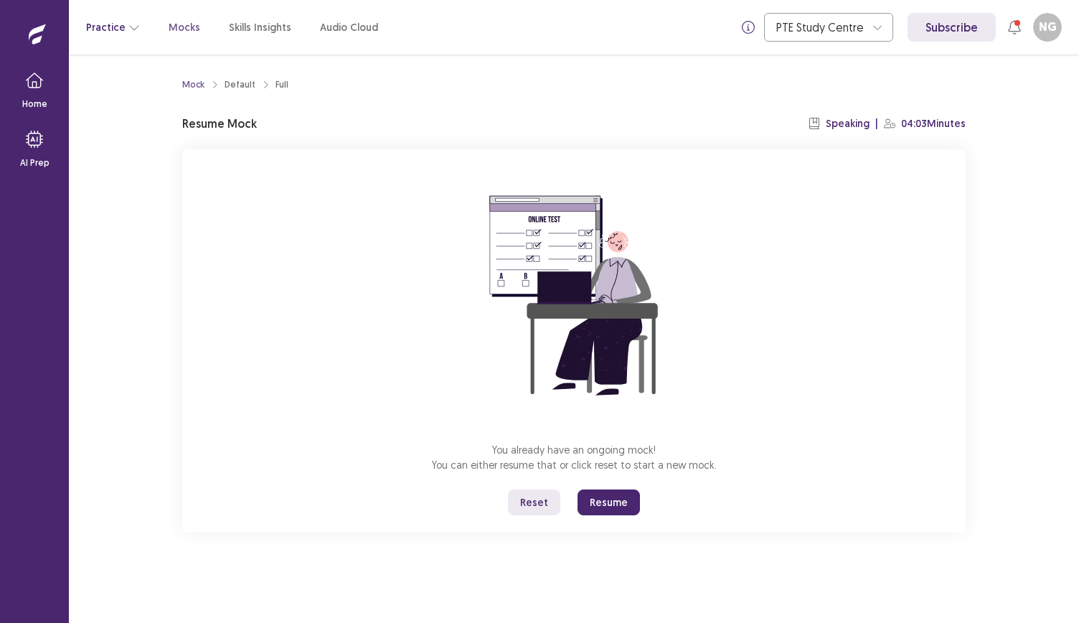
click at [116, 29] on button "Practice" at bounding box center [113, 27] width 54 height 26
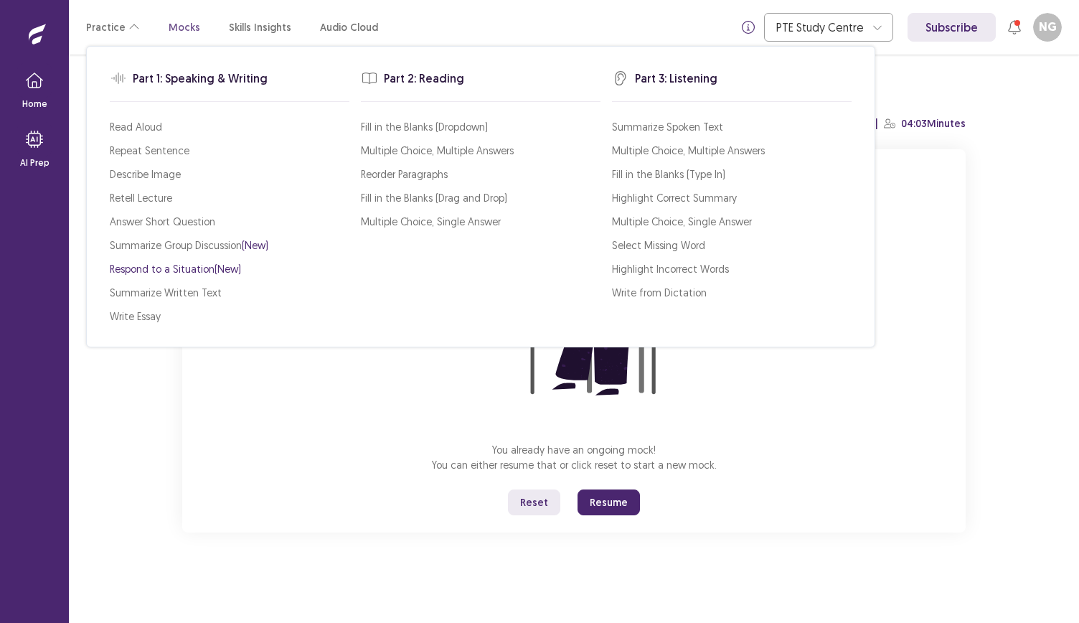
click at [201, 270] on p "Respond to a Situation (New)" at bounding box center [175, 268] width 131 height 15
